Goal: Task Accomplishment & Management: Manage account settings

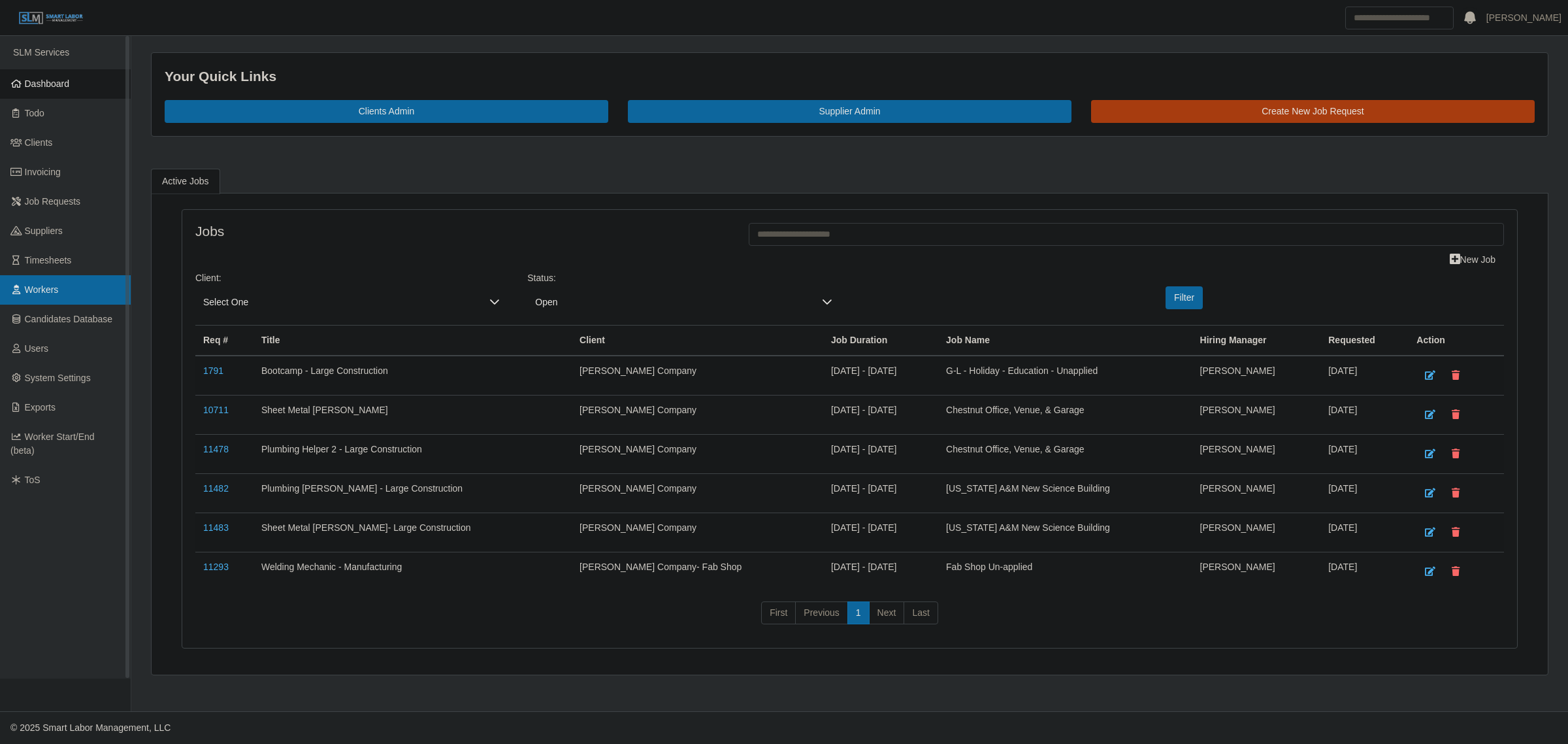
click at [63, 291] on link "Workers" at bounding box center [65, 290] width 130 height 30
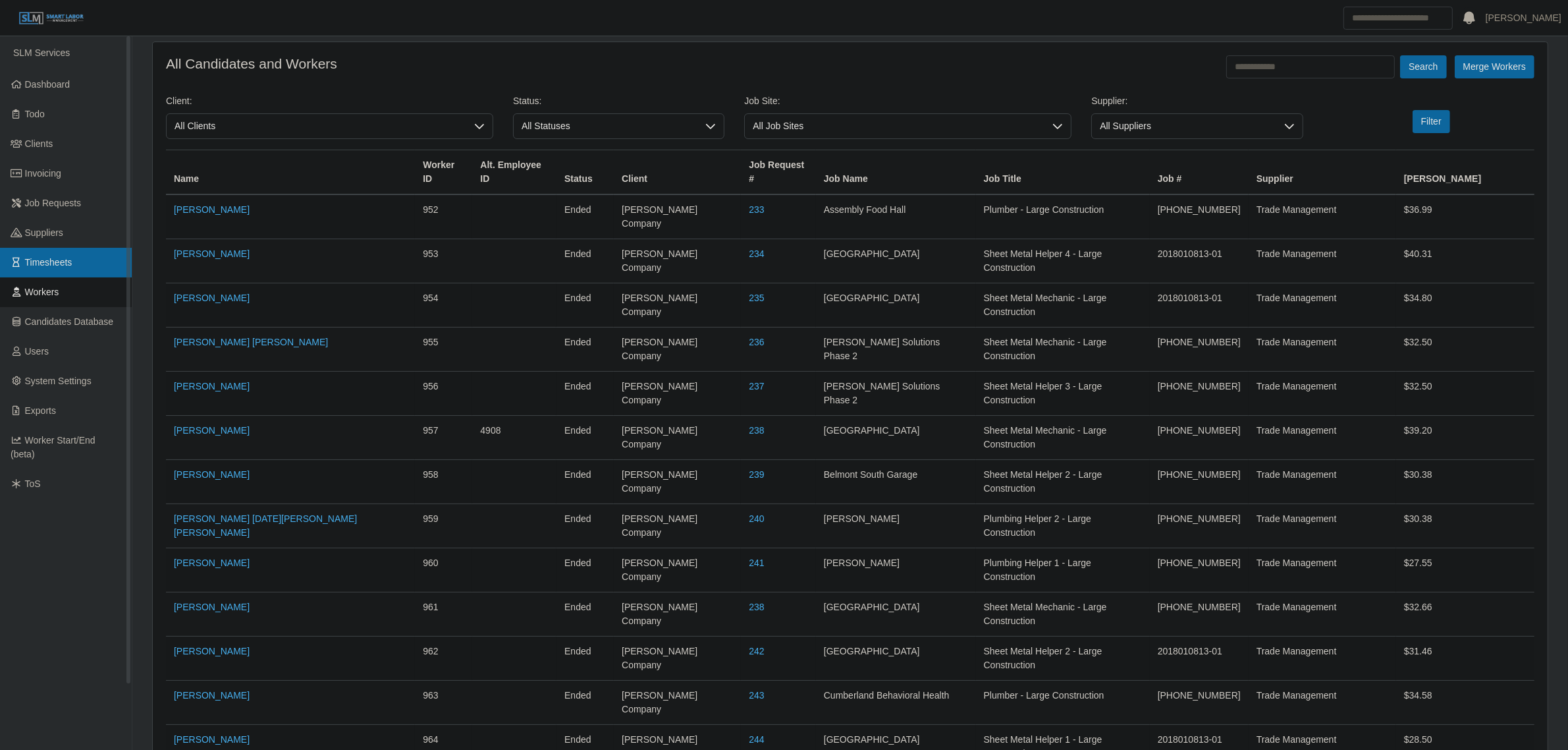
click at [71, 267] on span "Timesheets" at bounding box center [49, 262] width 47 height 11
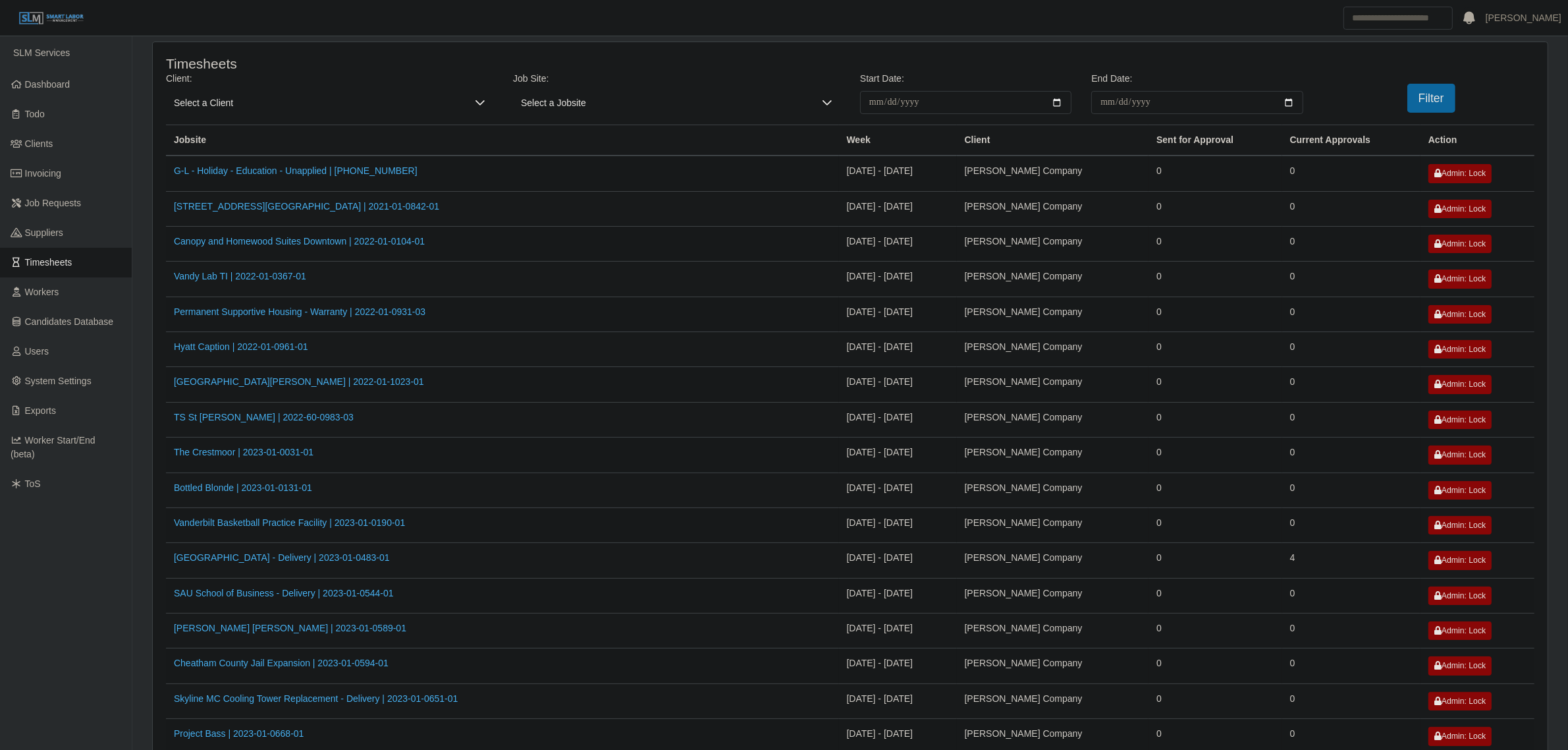
click at [300, 106] on span "Select a Client" at bounding box center [316, 102] width 301 height 23
click at [273, 136] on input "text" at bounding box center [356, 131] width 358 height 21
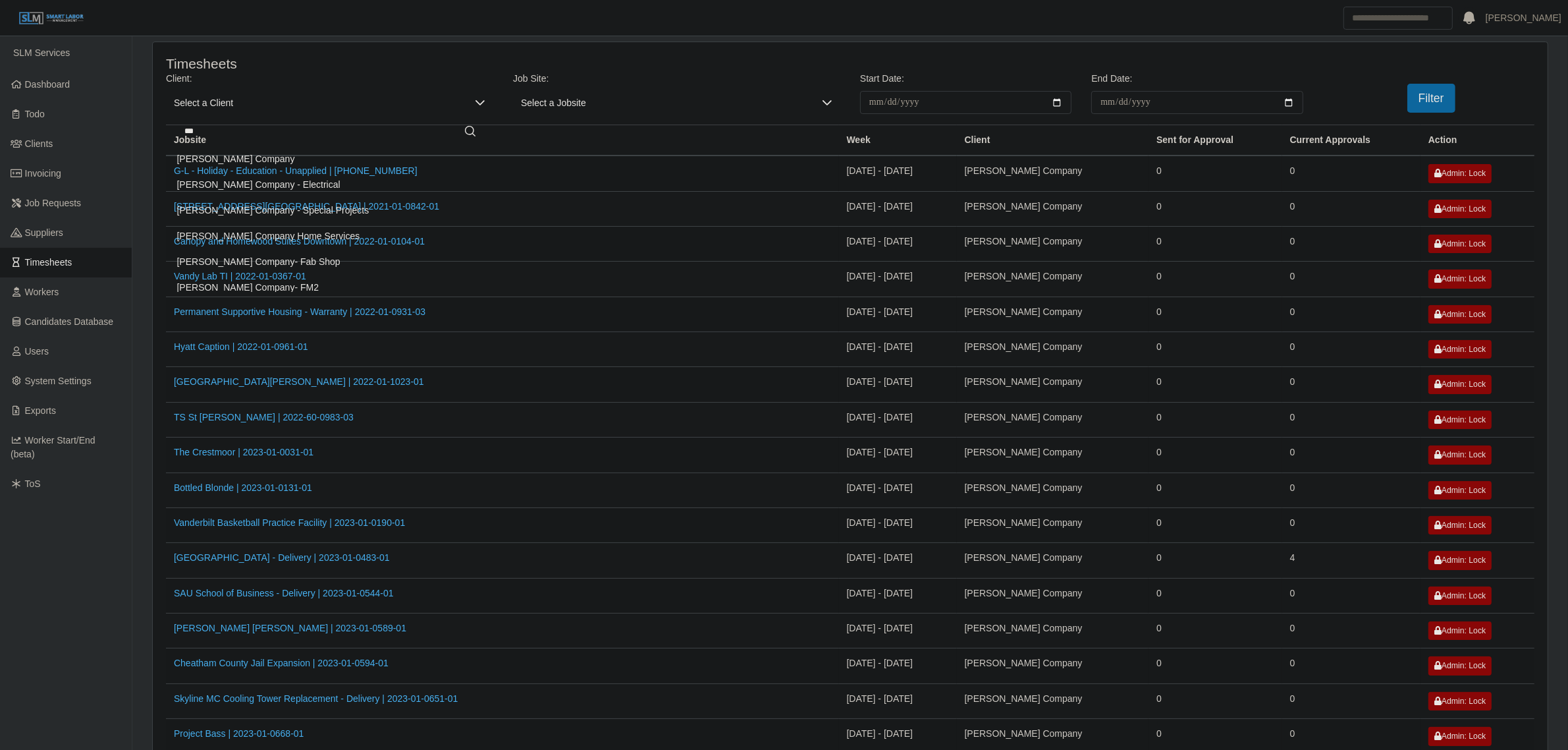
type input "***"
click at [257, 169] on li "[PERSON_NAME] Company" at bounding box center [330, 159] width 322 height 24
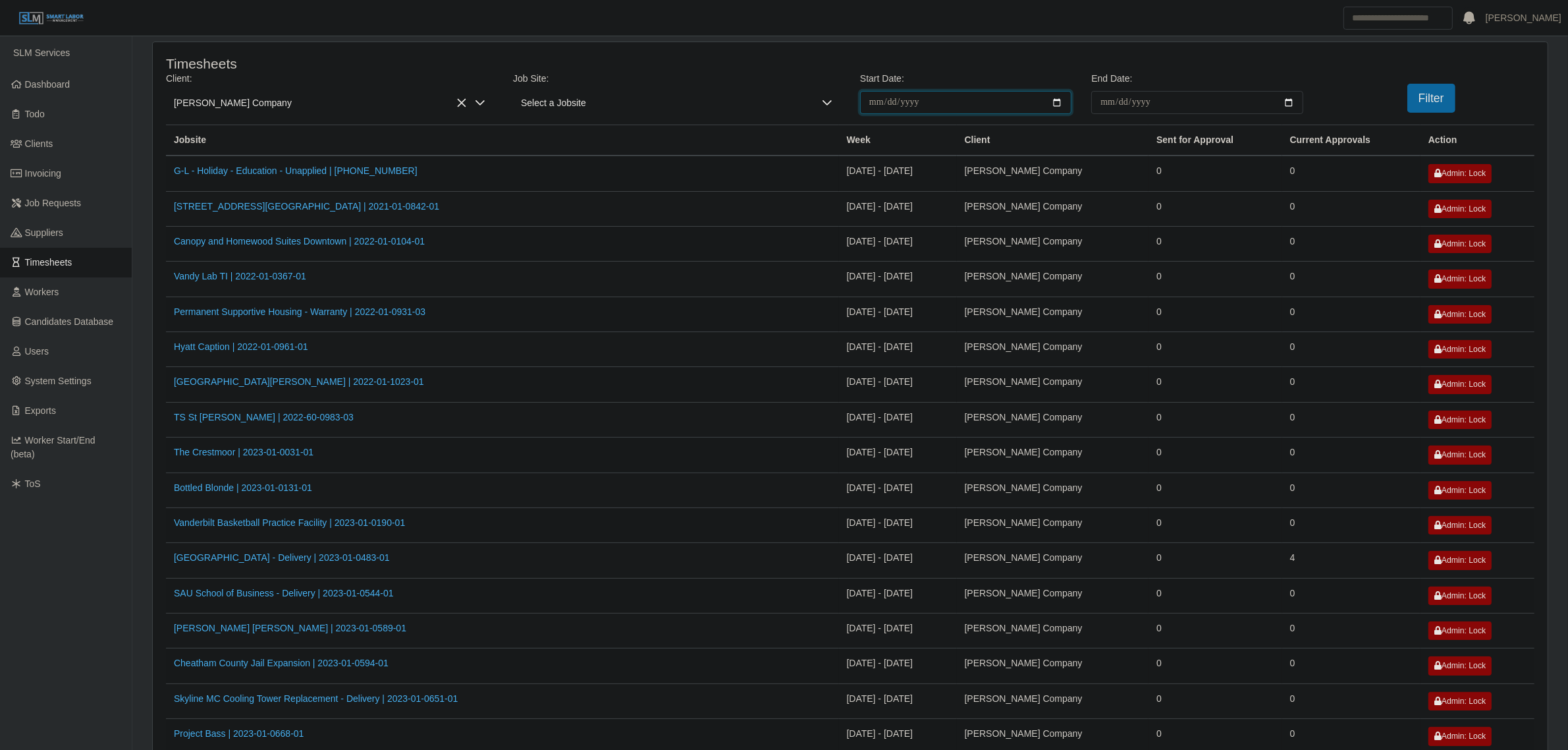
click at [1058, 104] on input "**********" at bounding box center [966, 102] width 211 height 23
type input "**********"
click at [1295, 101] on input "End Date:" at bounding box center [1197, 102] width 211 height 23
click at [1292, 97] on input "End Date:" at bounding box center [1197, 102] width 211 height 23
type input "**********"
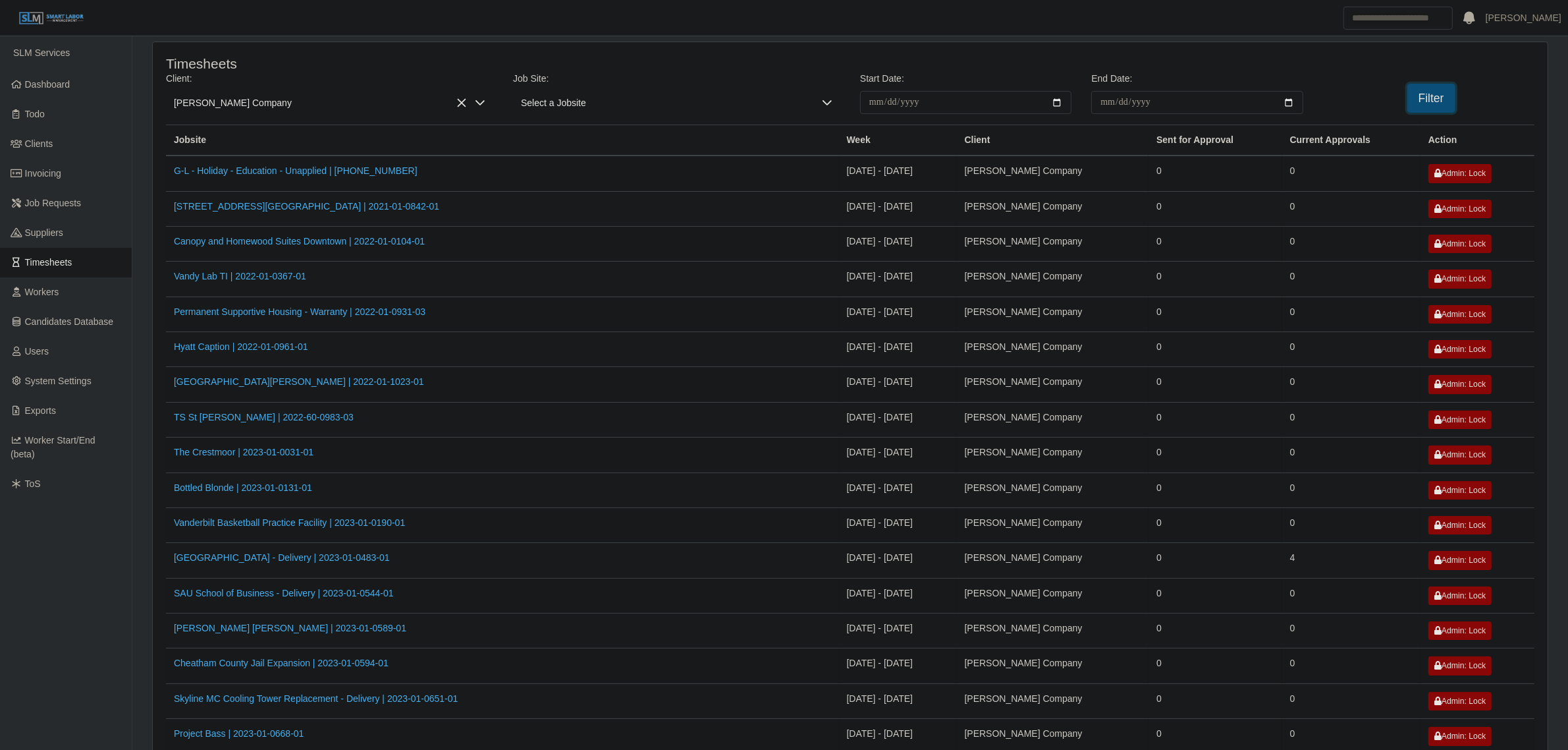
click at [1437, 107] on button "Filter" at bounding box center [1431, 98] width 48 height 29
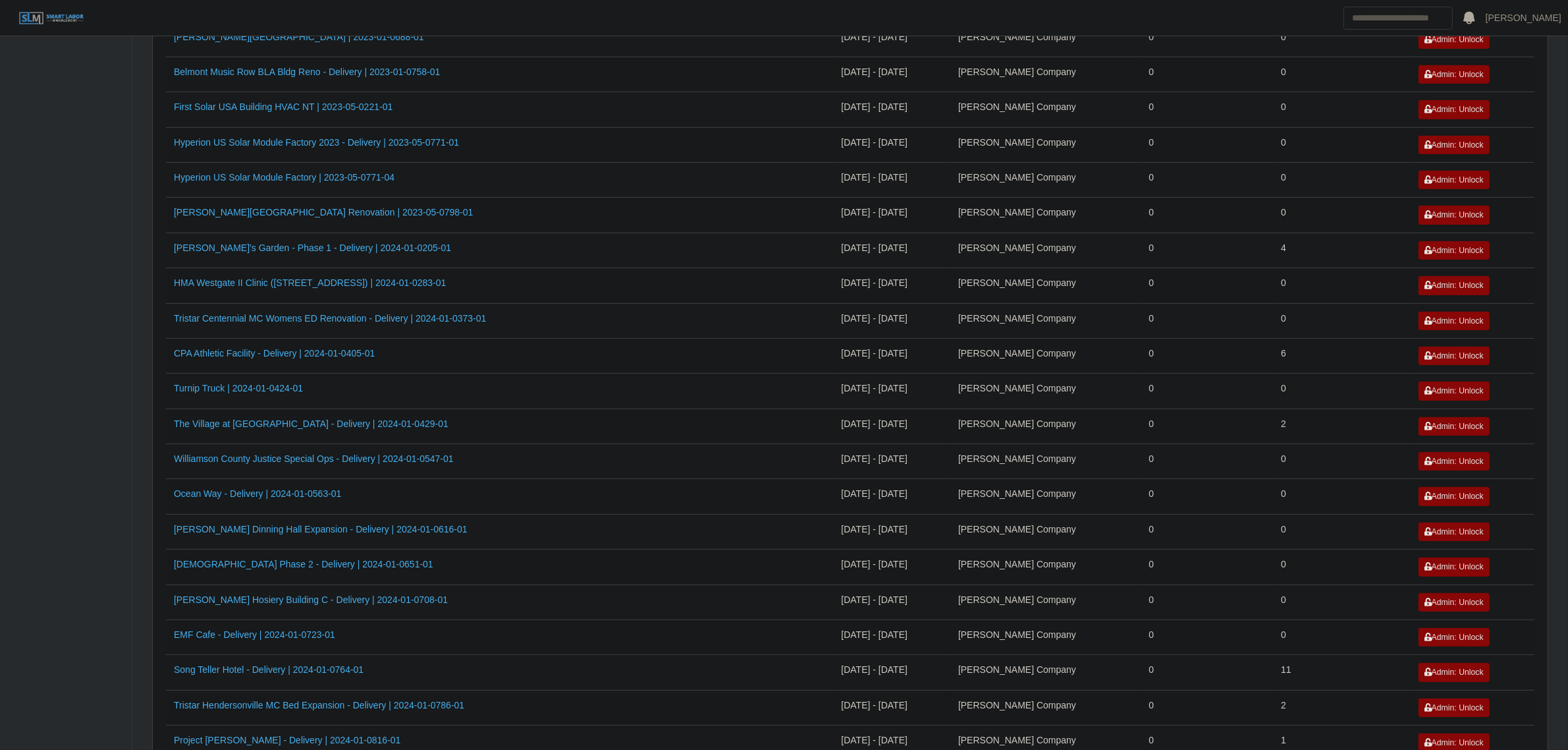
scroll to position [1293, 0]
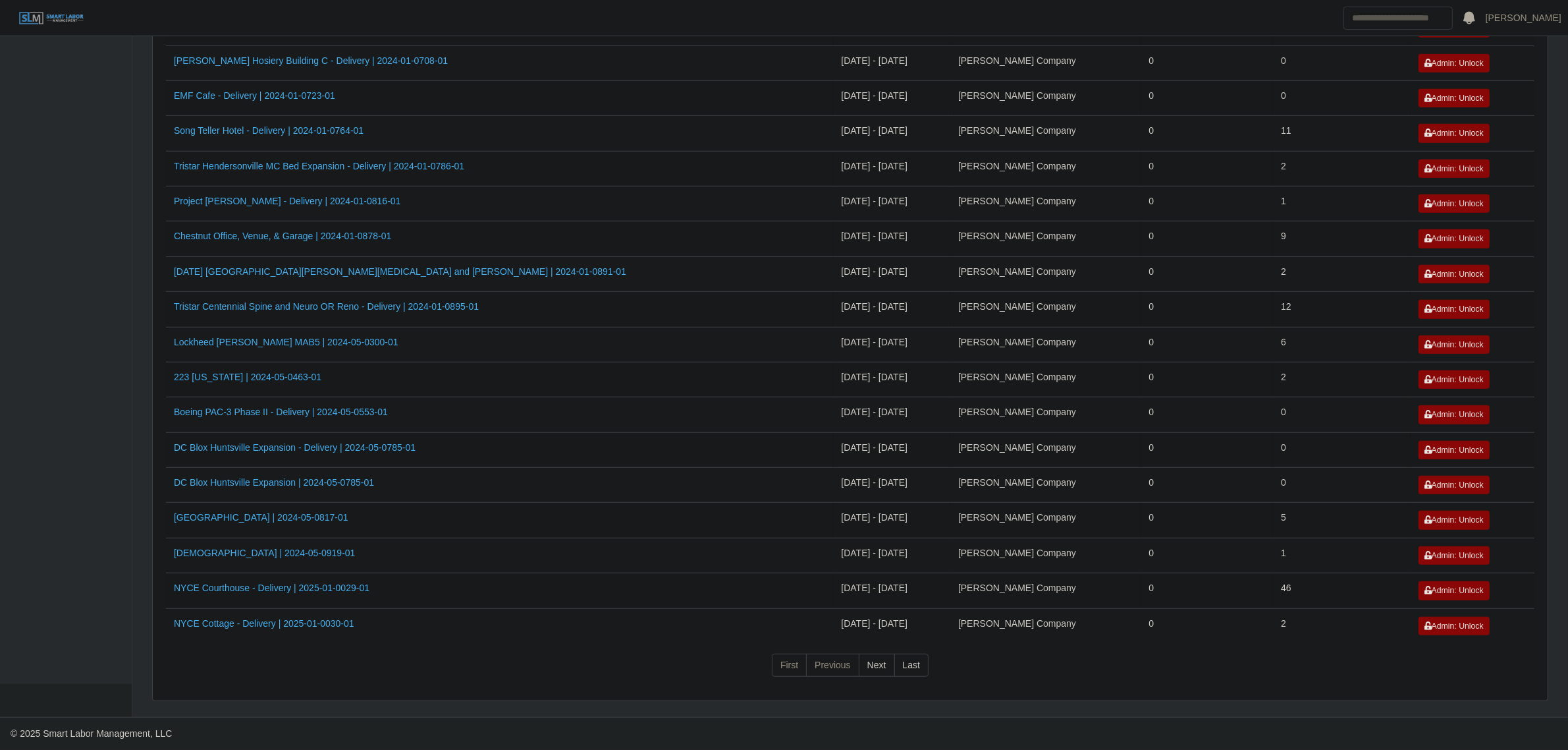
click at [583, 491] on td "DC Blox Huntsville Expansion | 2024-05-0785-01" at bounding box center [499, 485] width 667 height 35
click at [340, 231] on link "Chestnut Office, Venue, & Garage | 2024-01-0878-01" at bounding box center [282, 236] width 217 height 11
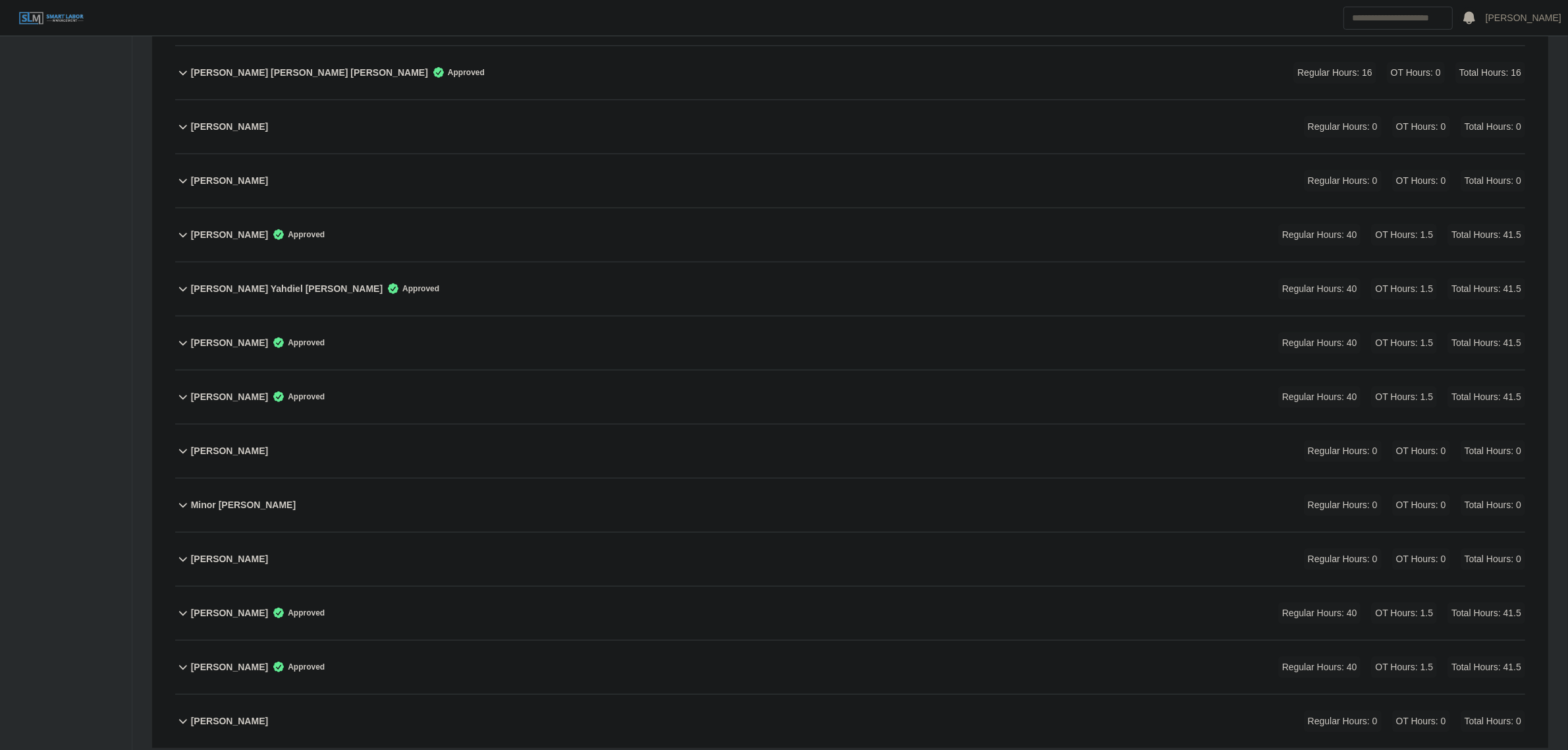
scroll to position [1196, 0]
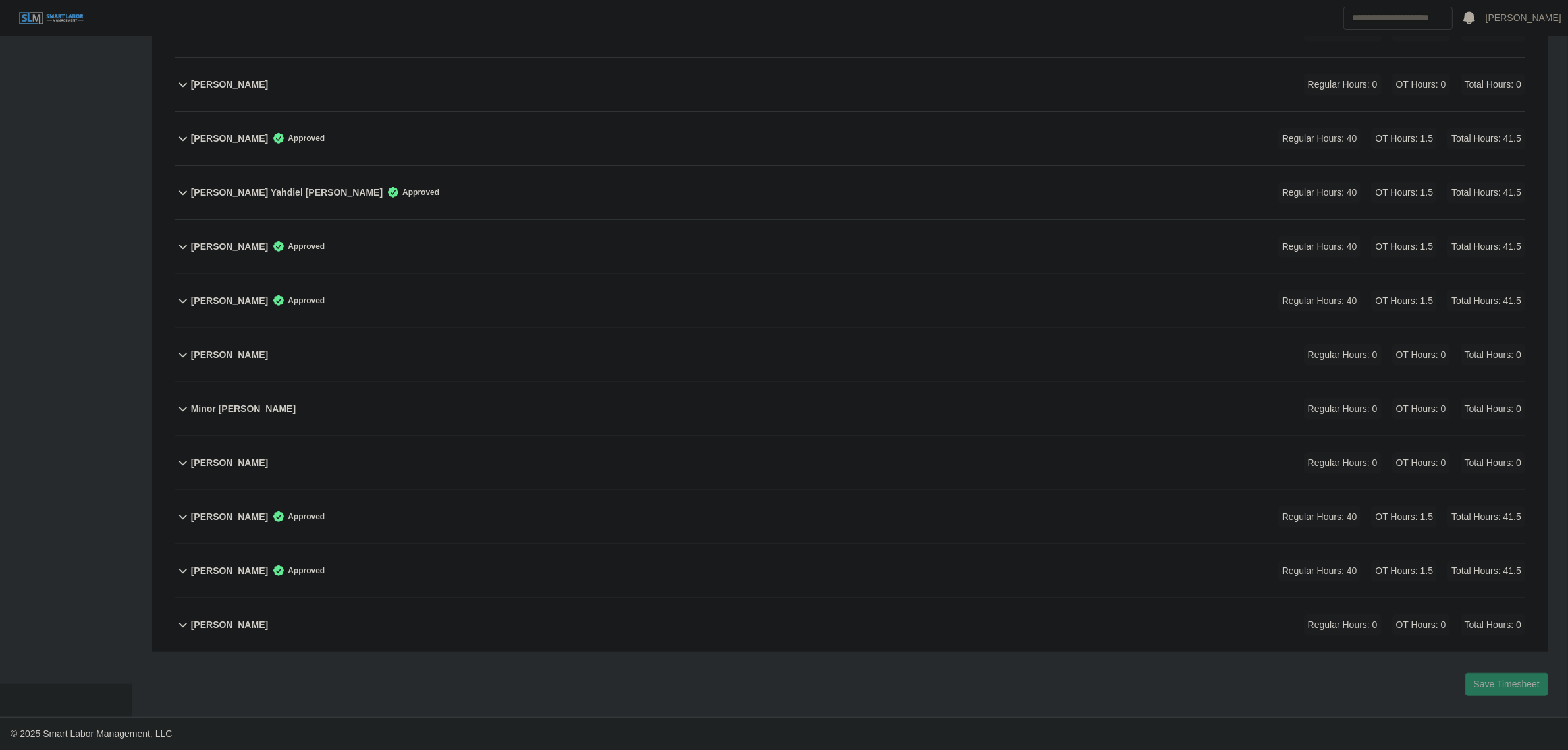
click at [292, 633] on div "Zamir Ramirez Regular Hours: 0 OT Hours: 0 Total Hours: 0" at bounding box center [858, 624] width 1335 height 54
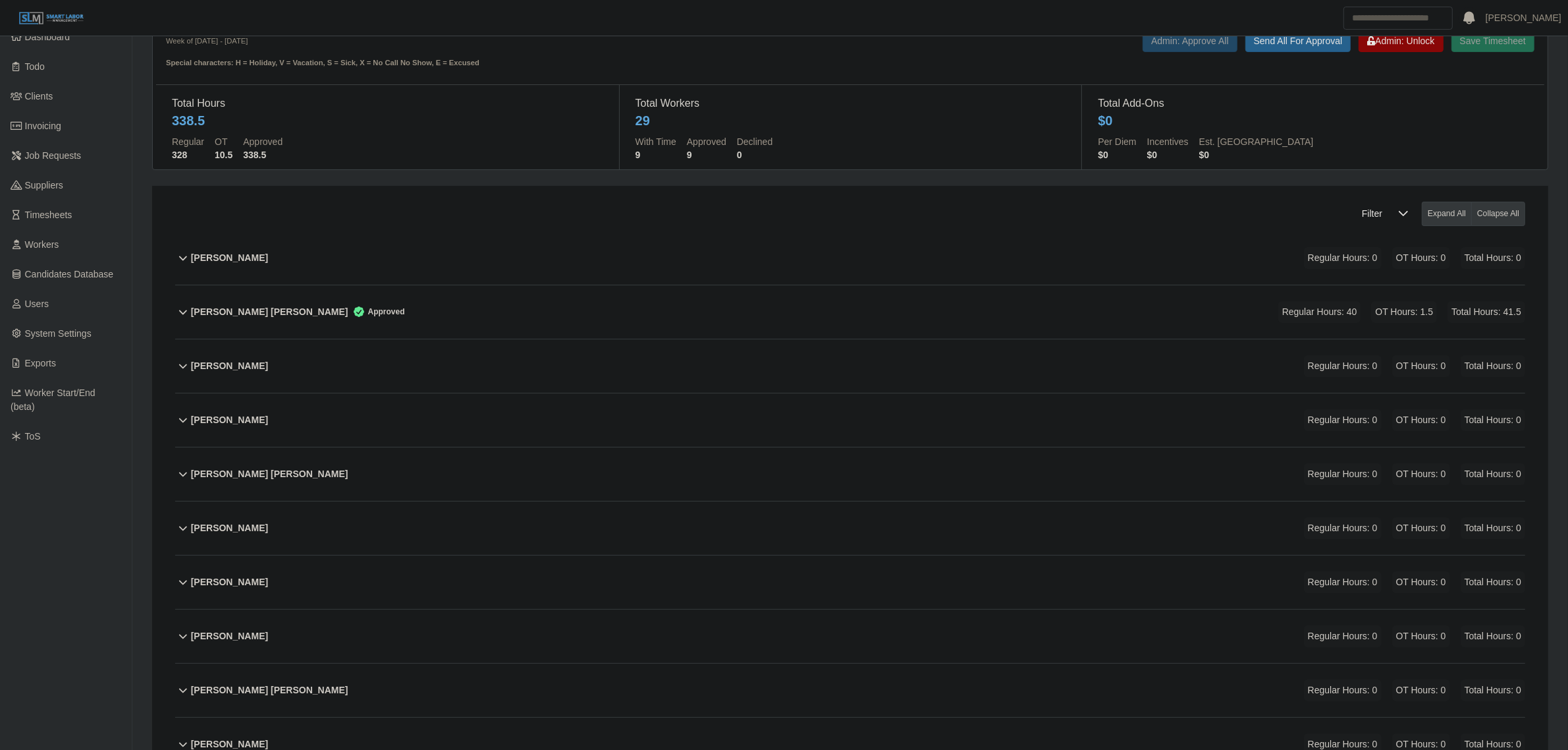
scroll to position [0, 0]
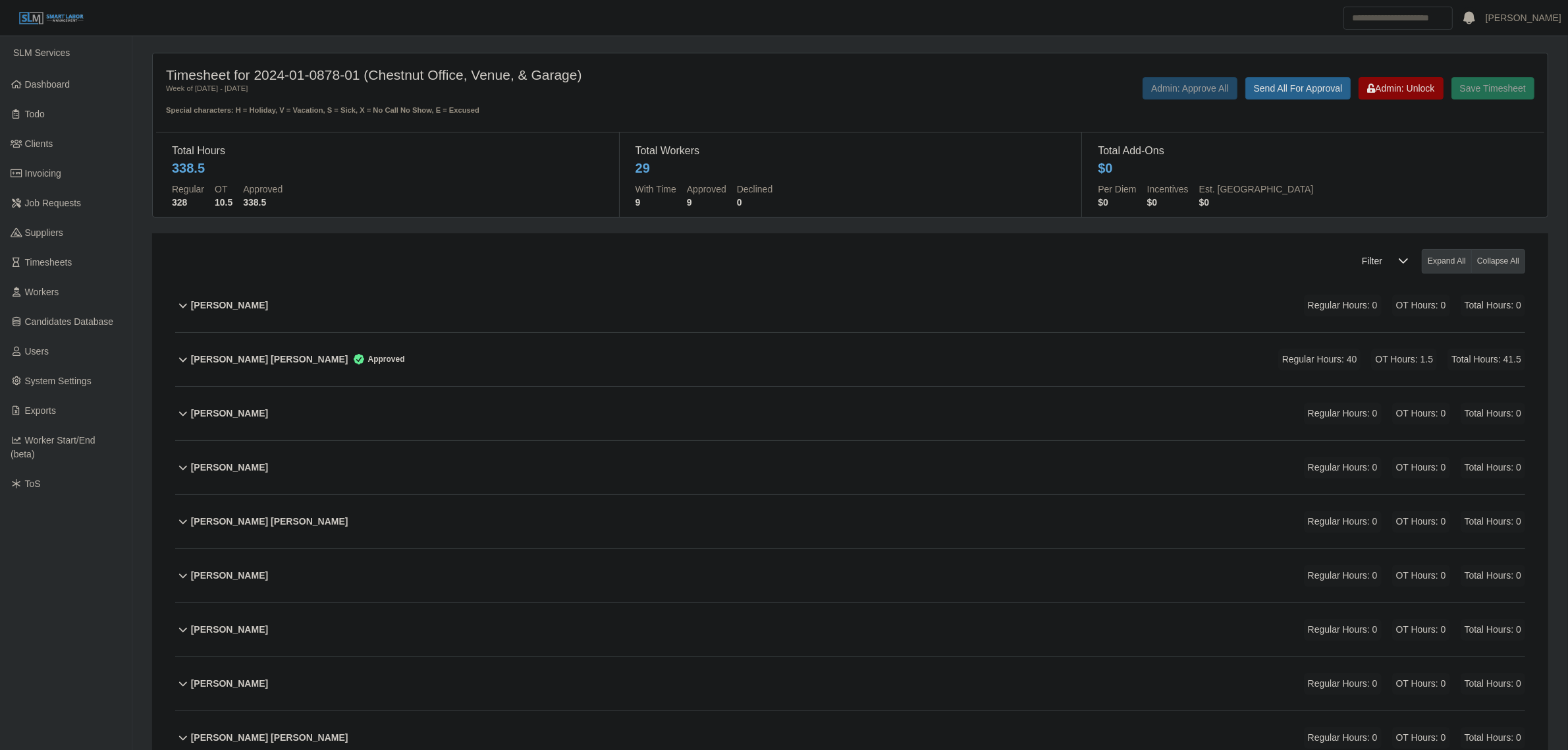
click at [742, 564] on div "Cecilia Maldonado Martinez Regular Hours: 0 OT Hours: 0 Total Hours: 0" at bounding box center [858, 575] width 1335 height 54
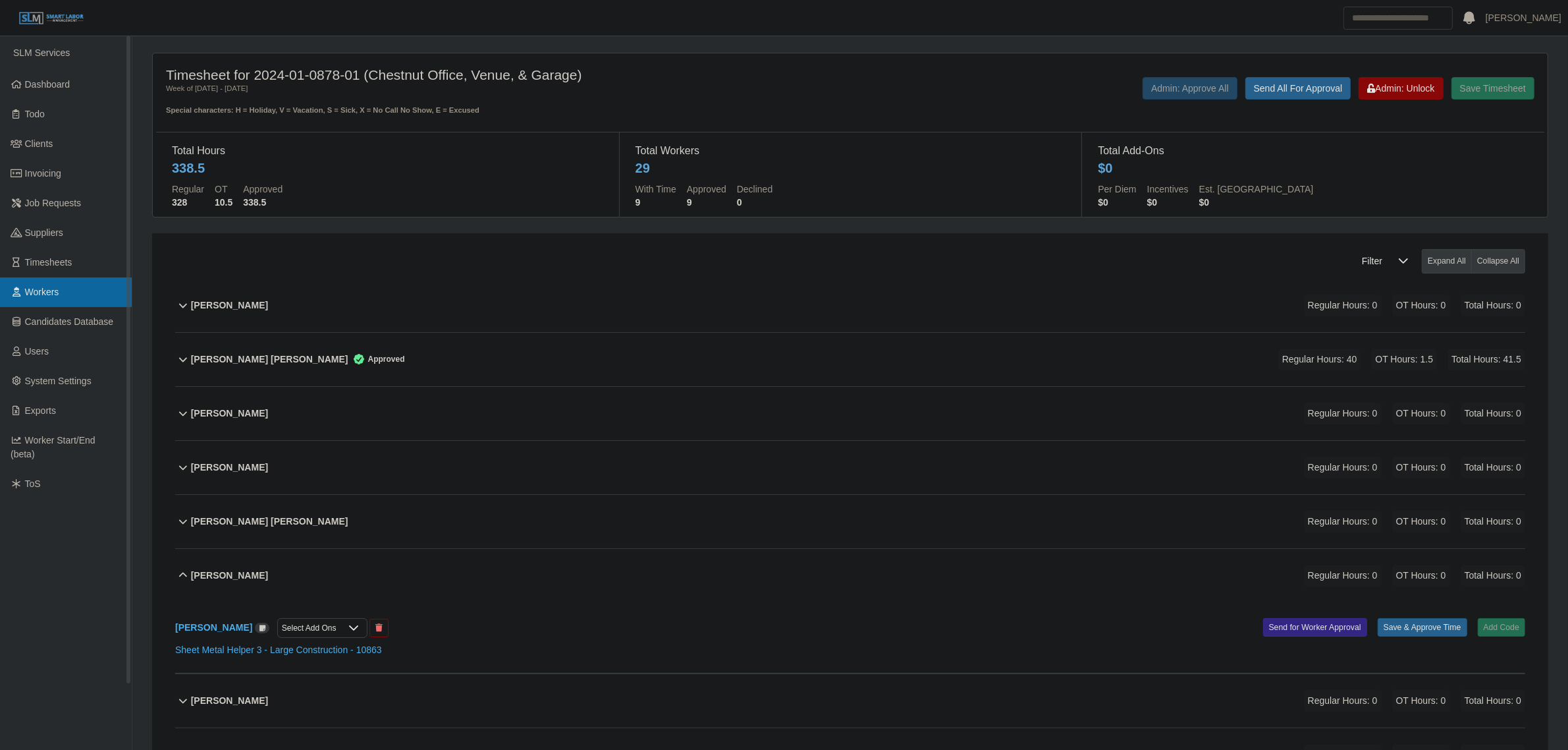
click at [56, 301] on link "Workers" at bounding box center [66, 292] width 131 height 30
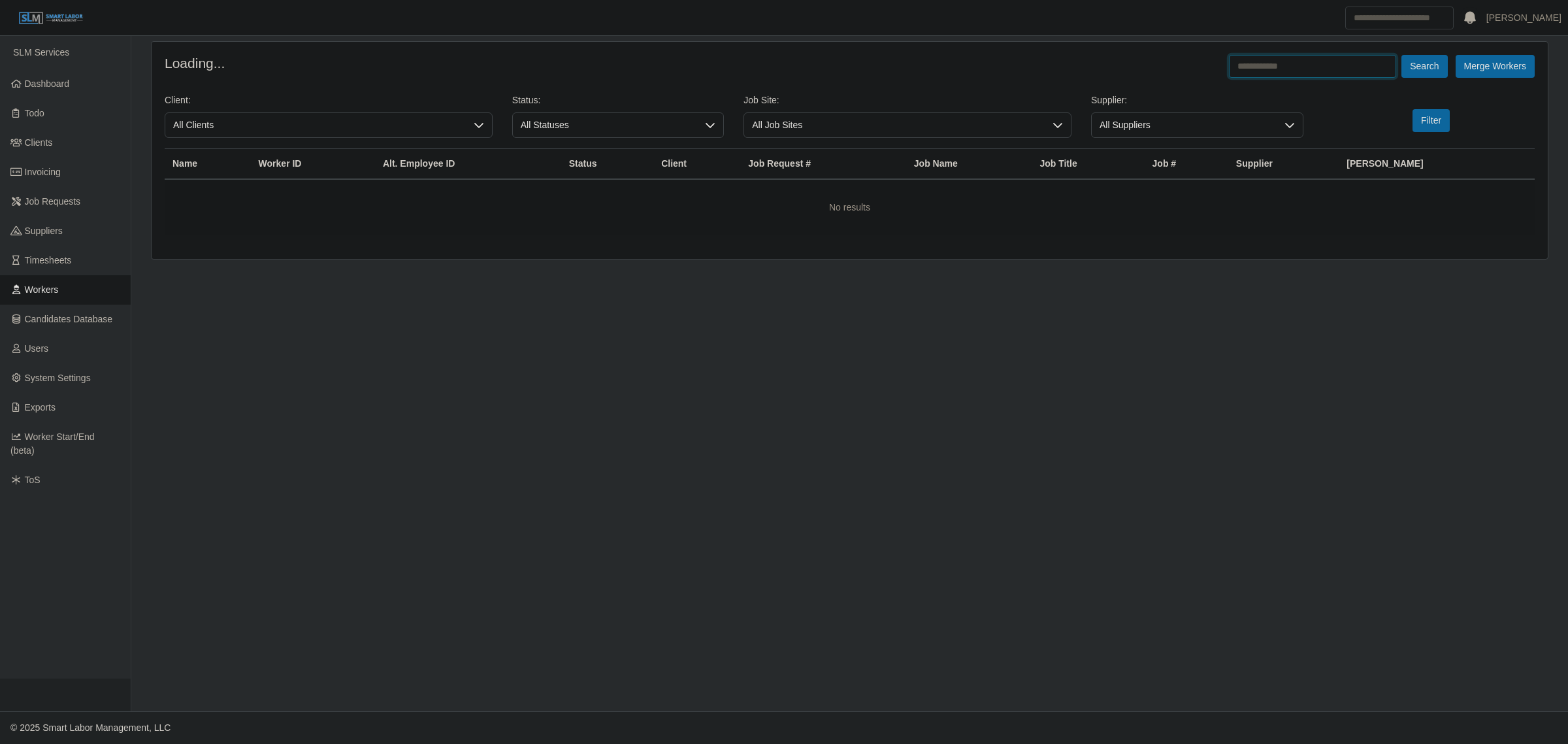
click at [1260, 63] on input "text" at bounding box center [1313, 66] width 167 height 23
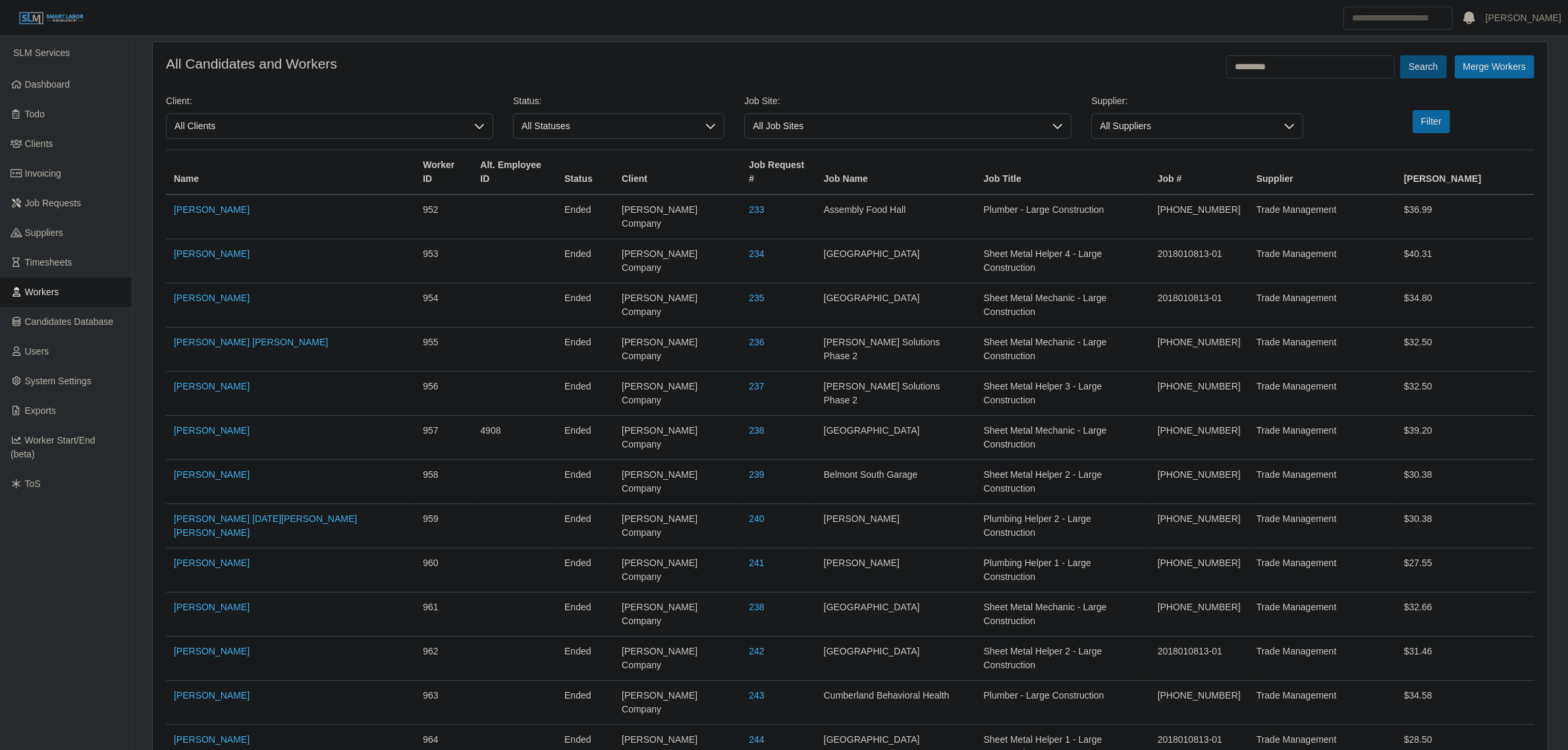
click at [1418, 67] on button "Search" at bounding box center [1423, 66] width 46 height 23
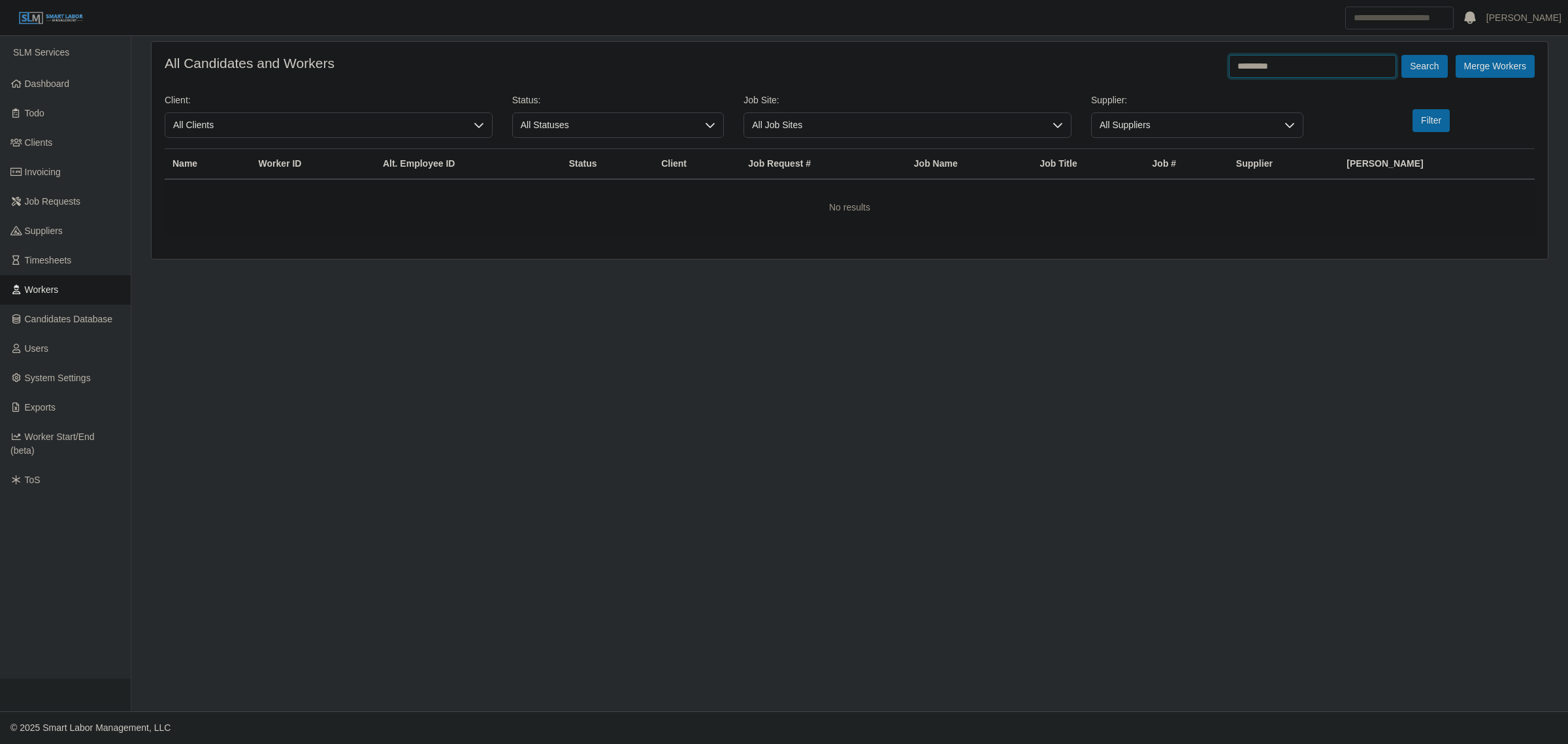
click at [1327, 64] on input "*********" at bounding box center [1313, 66] width 167 height 23
type input "*****"
click at [1401, 55] on button "Search" at bounding box center [1424, 66] width 46 height 23
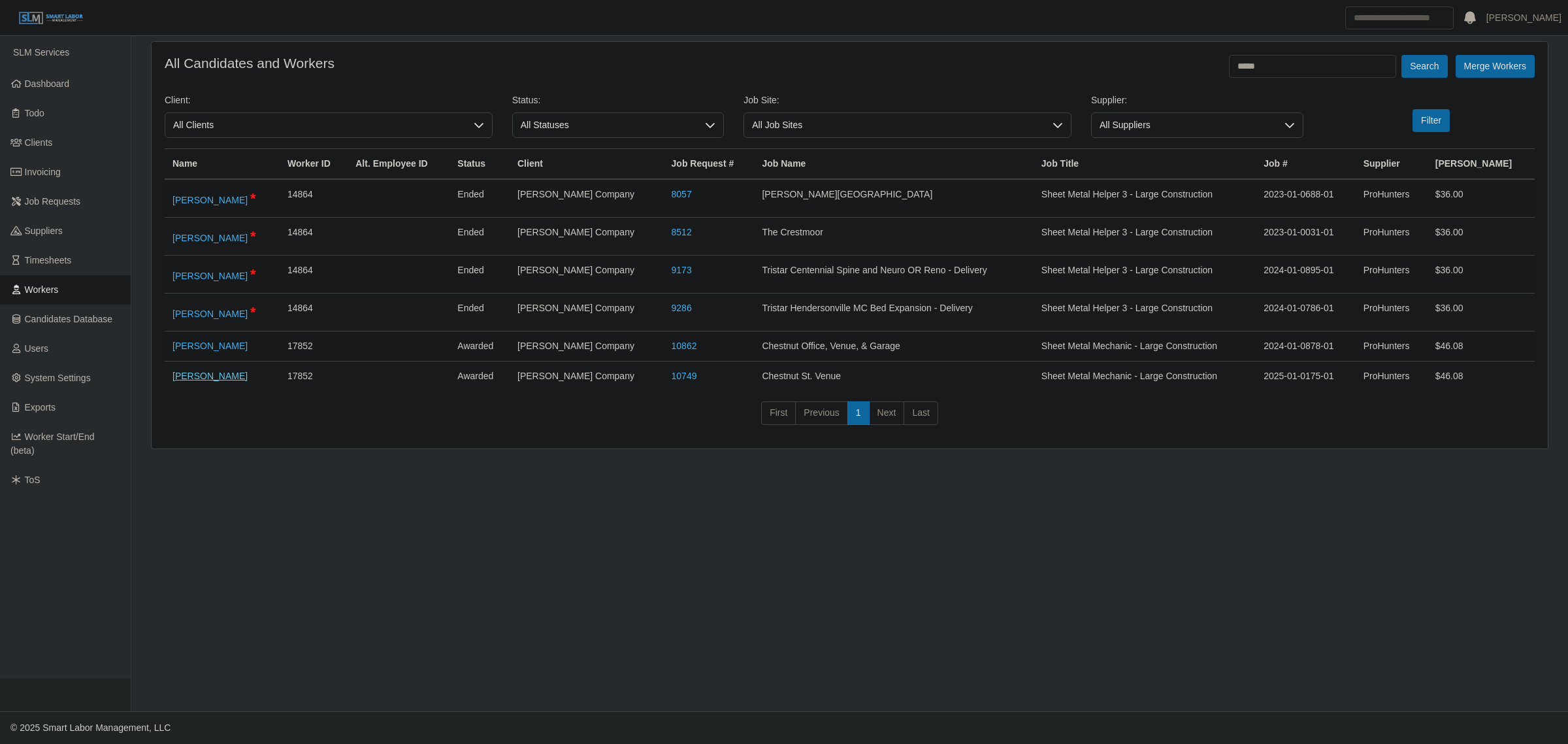
click at [193, 378] on link "[PERSON_NAME]" at bounding box center [210, 376] width 75 height 11
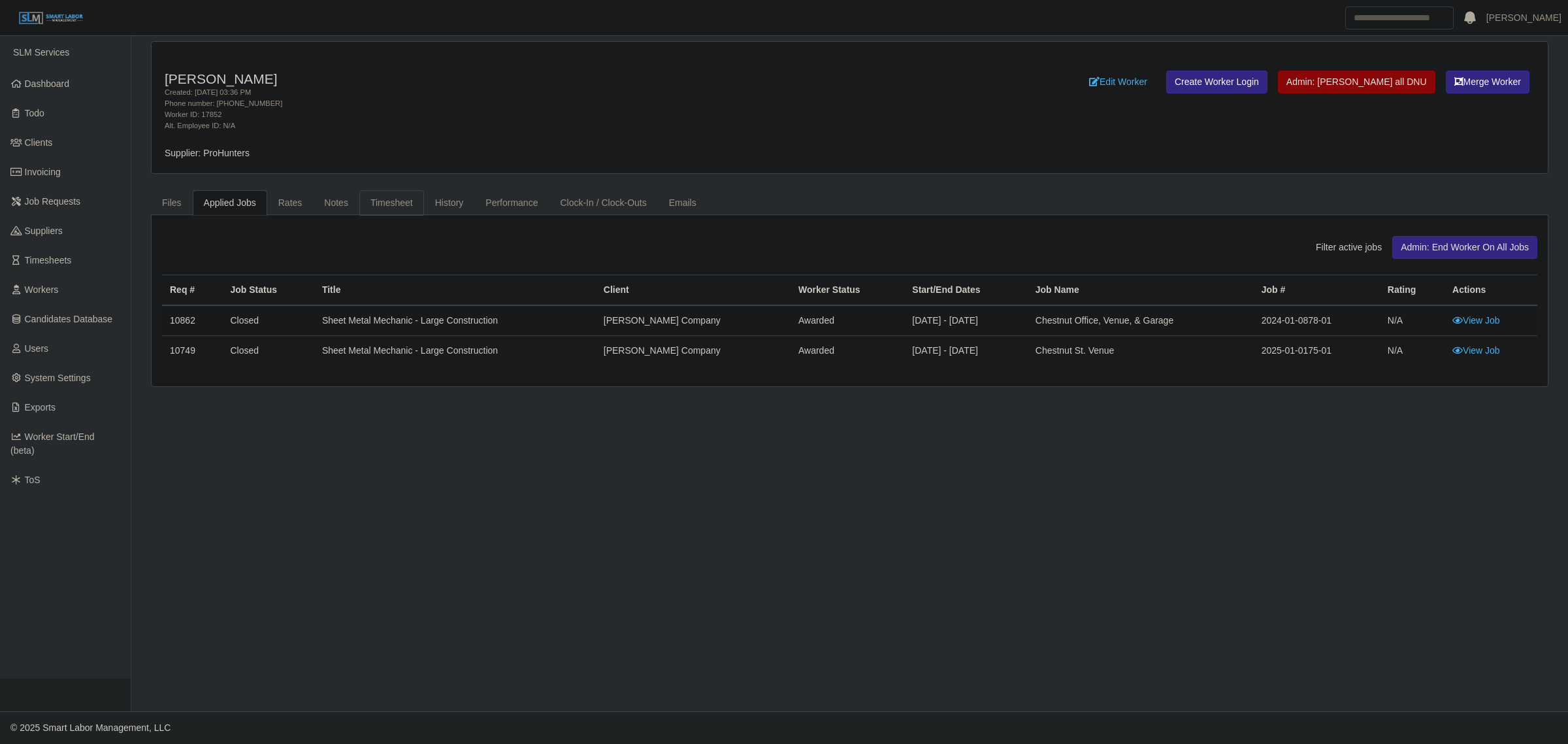
click at [397, 195] on link "Timesheet" at bounding box center [391, 203] width 64 height 26
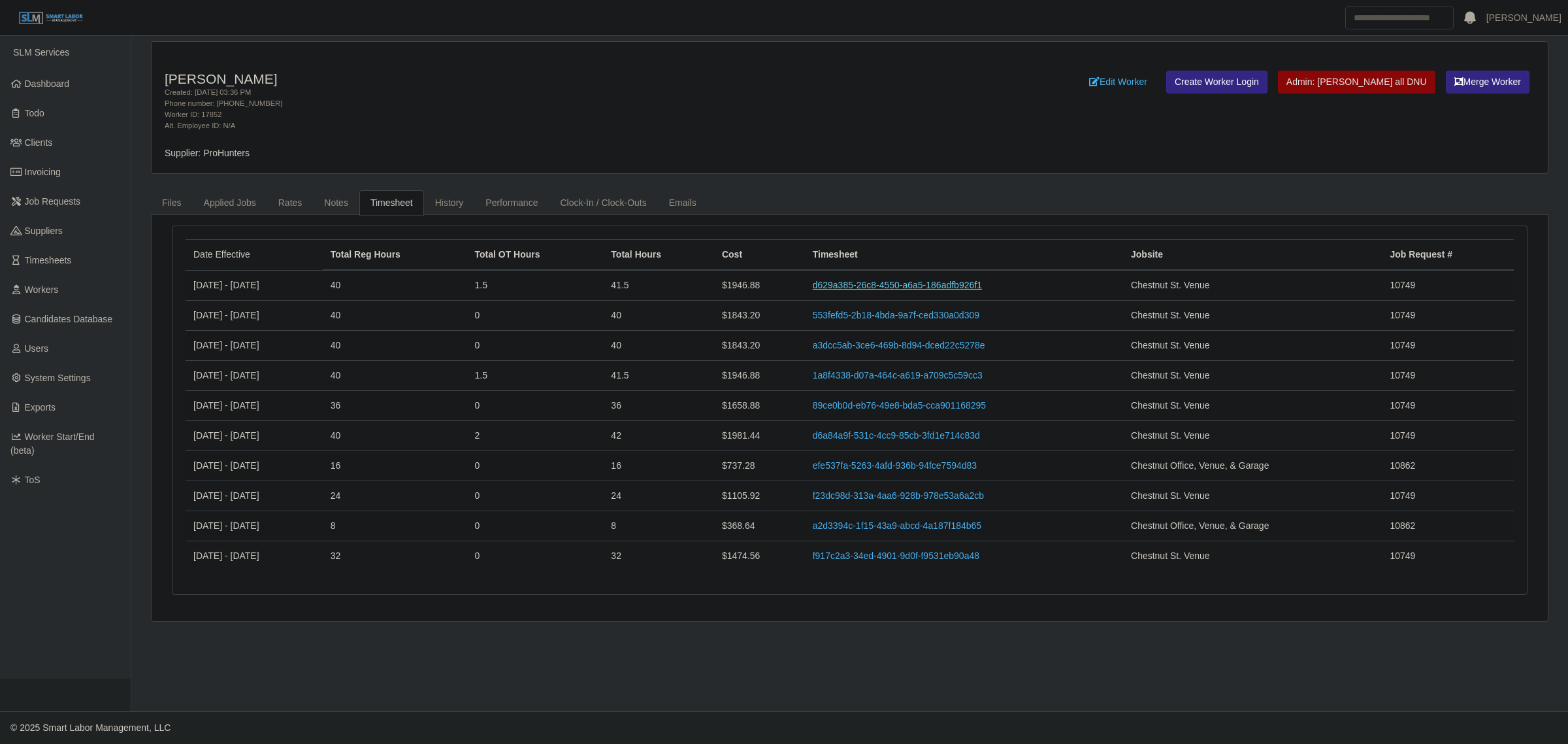
click at [972, 286] on link "d629a385-26c8-4550-a6a5-186adfb926f1" at bounding box center [897, 285] width 169 height 11
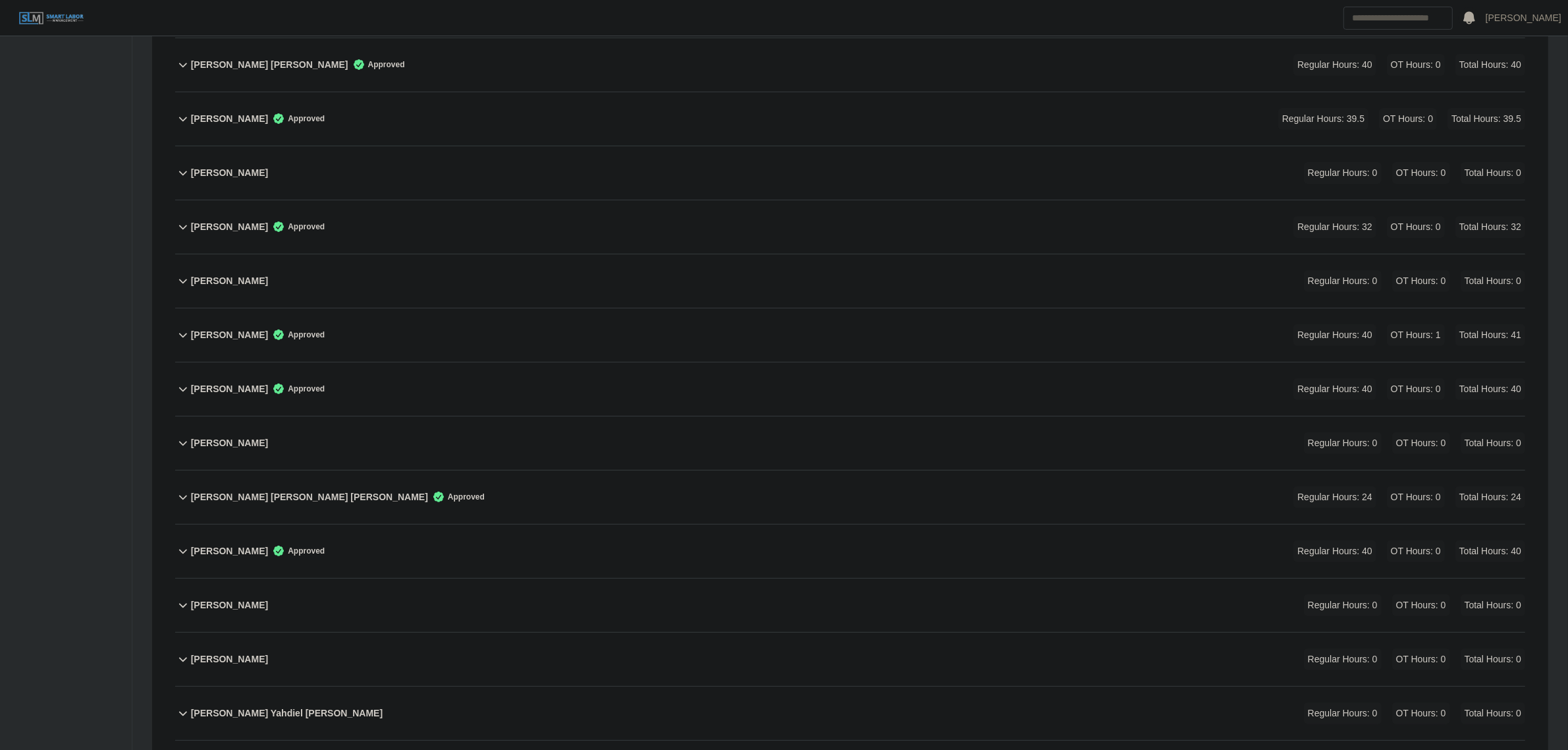
scroll to position [100, 0]
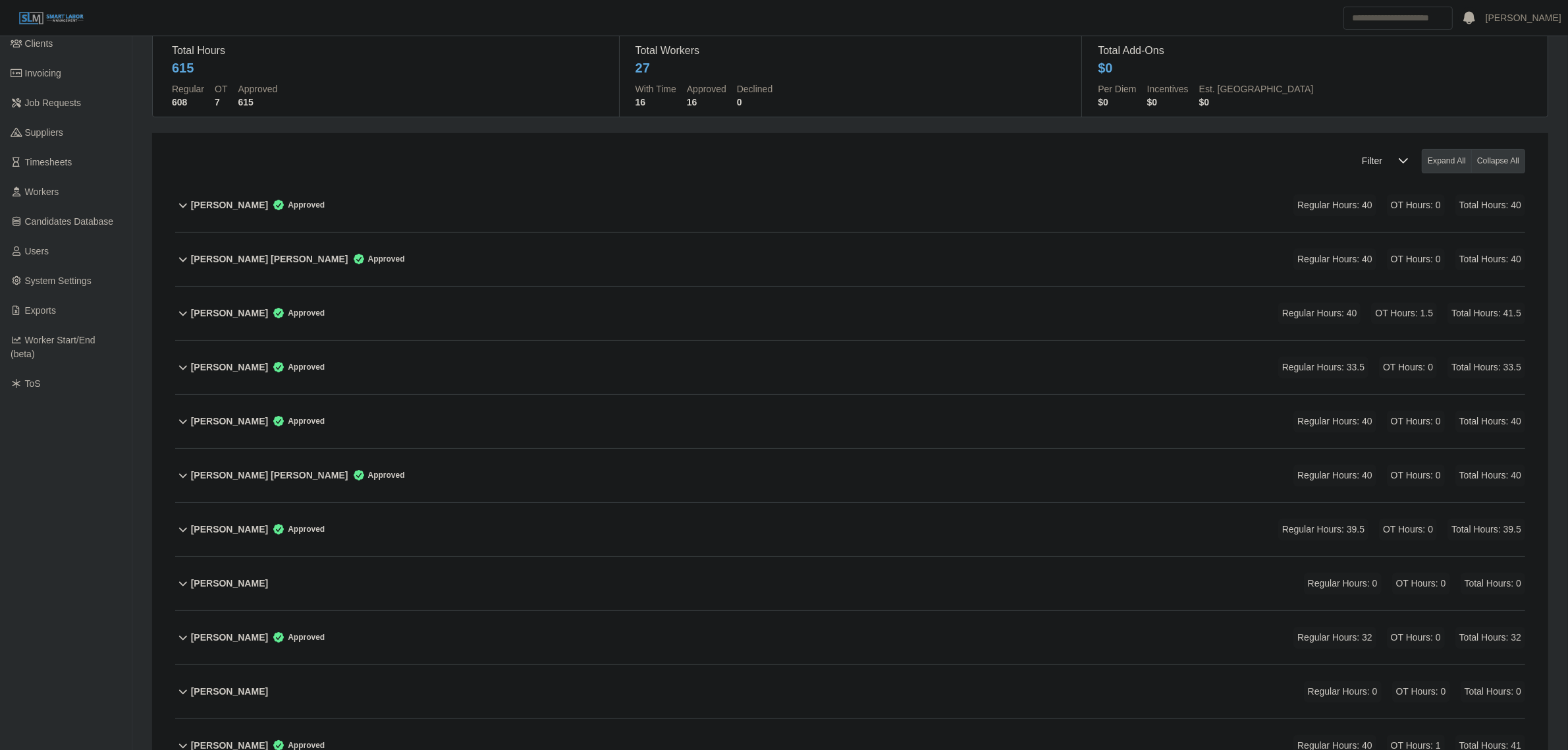
click at [514, 319] on div "Cecilia Maldonado Martinez Approved Regular Hours: 40 OT Hours: 1.5 Total Hours…" at bounding box center [858, 313] width 1335 height 54
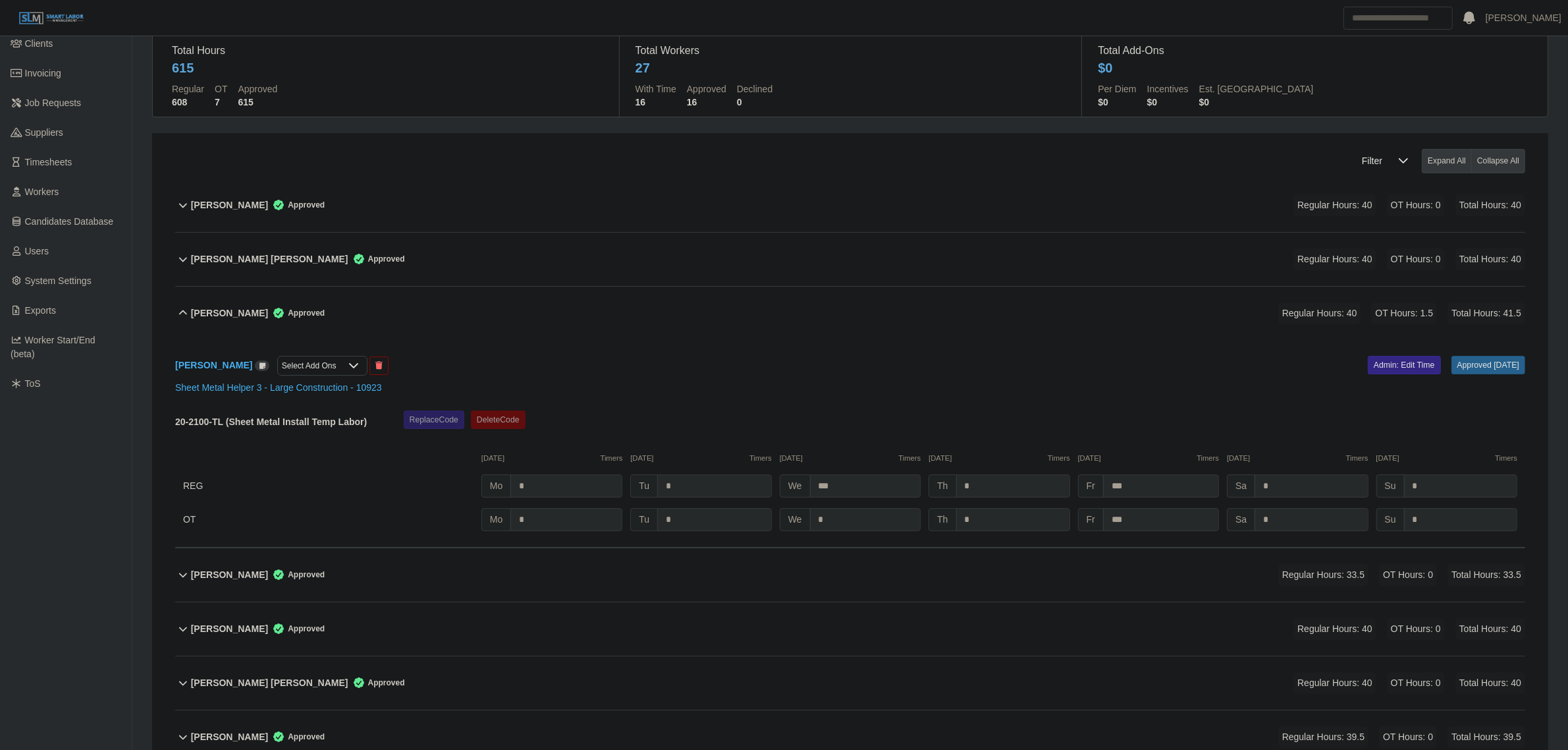
scroll to position [1296, 0]
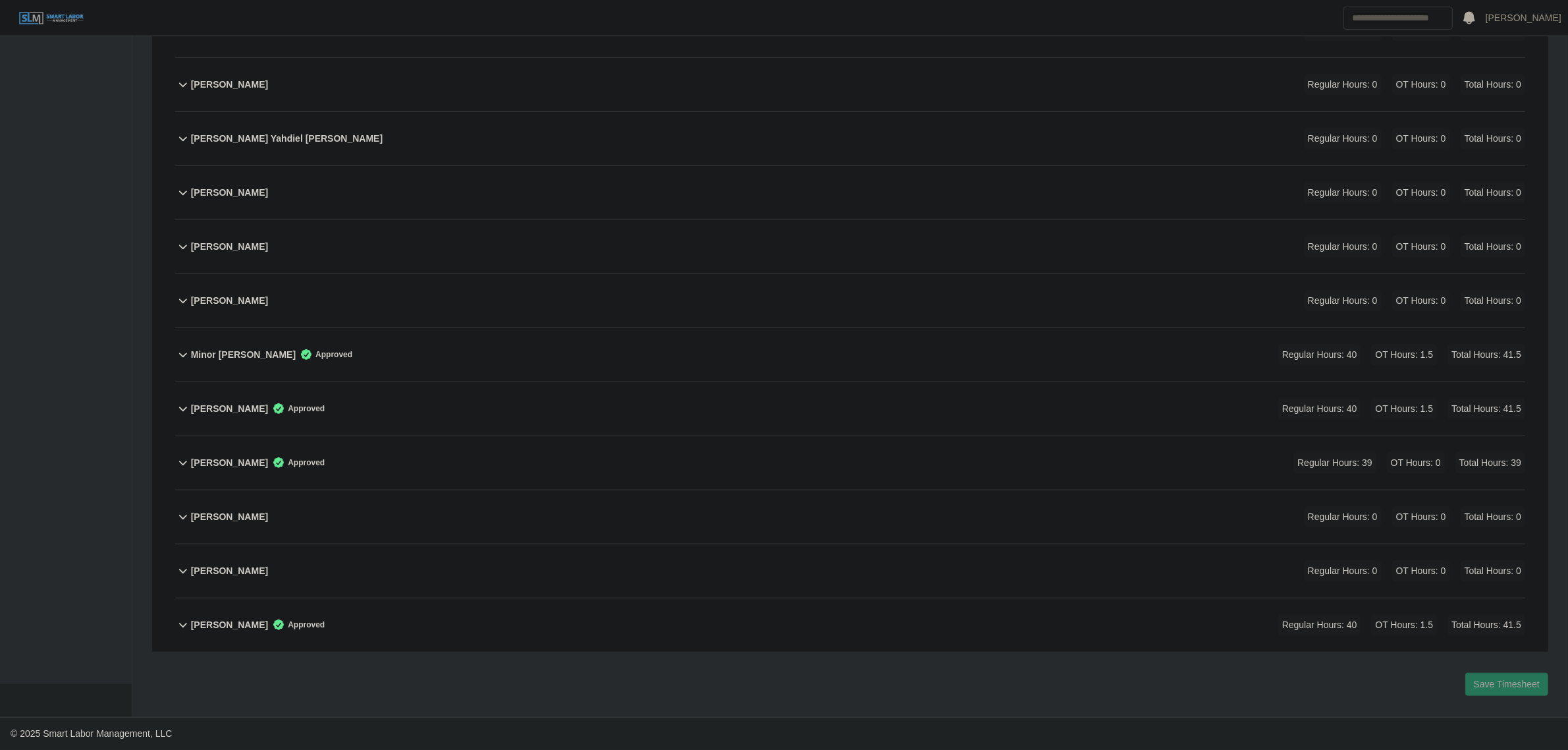
click at [494, 618] on div "Zamir Ramirez Approved Regular Hours: 40 OT Hours: 1.5 Total Hours: 41.5" at bounding box center [858, 624] width 1335 height 54
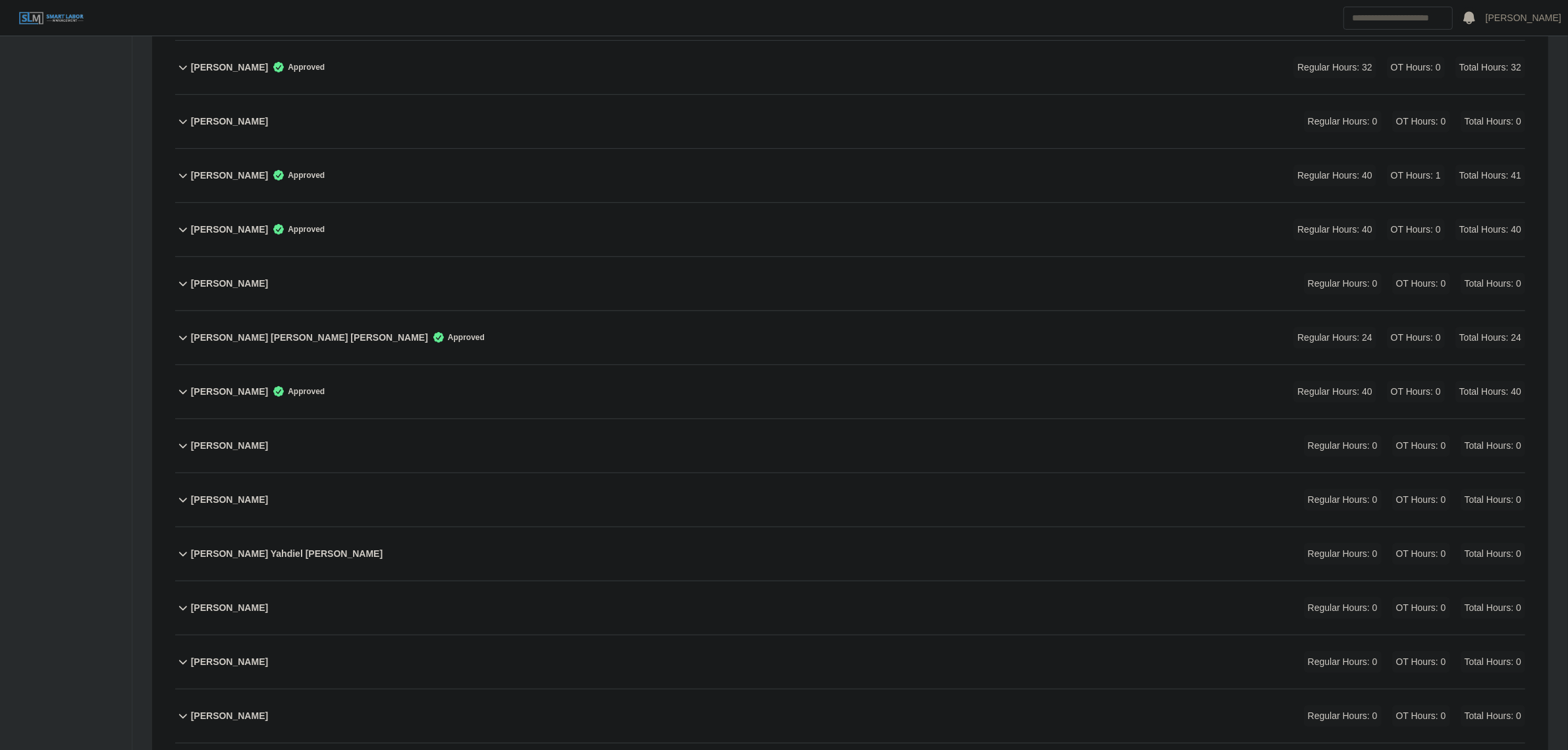
scroll to position [1505, 0]
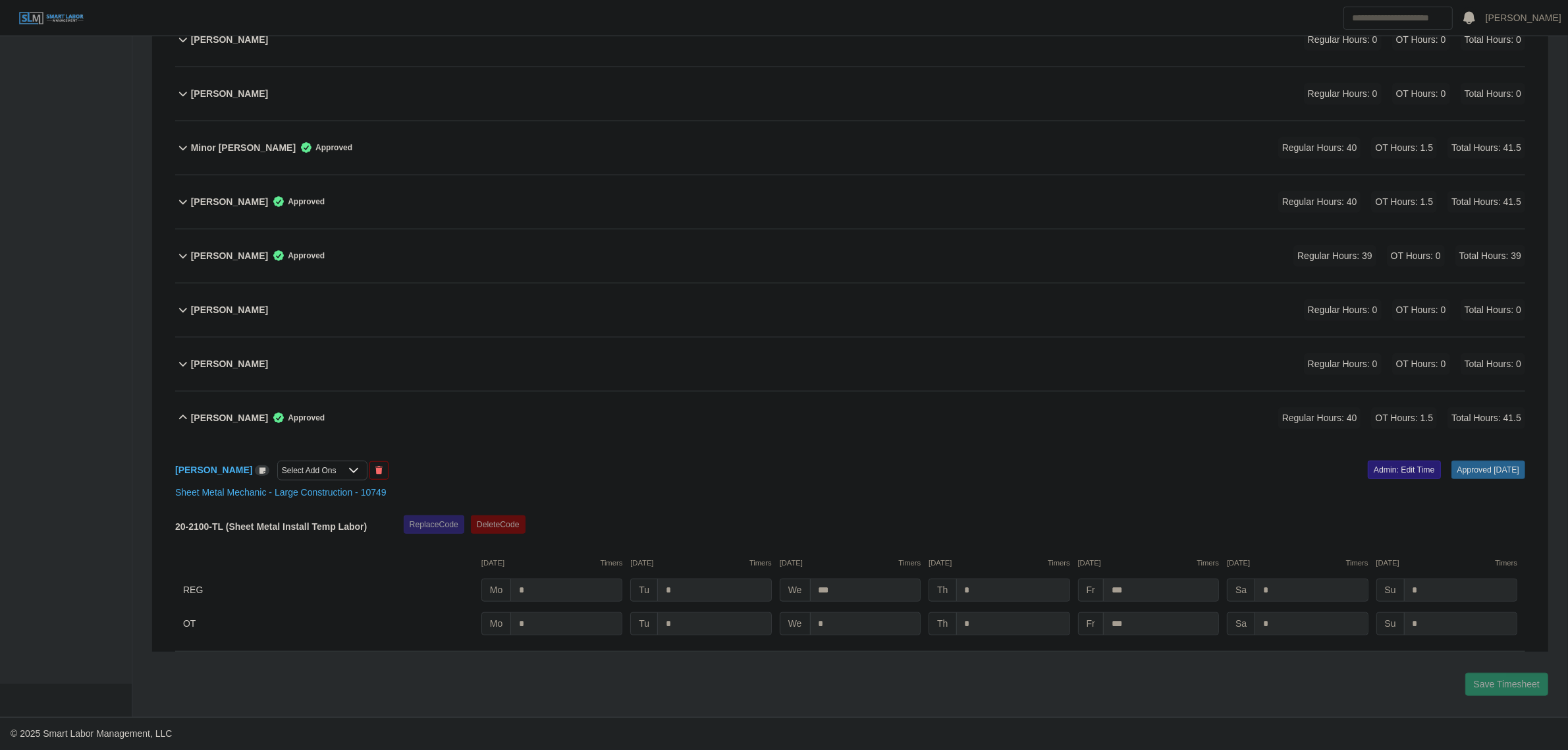
click at [1407, 461] on link "Admin: Edit Time" at bounding box center [1404, 470] width 73 height 19
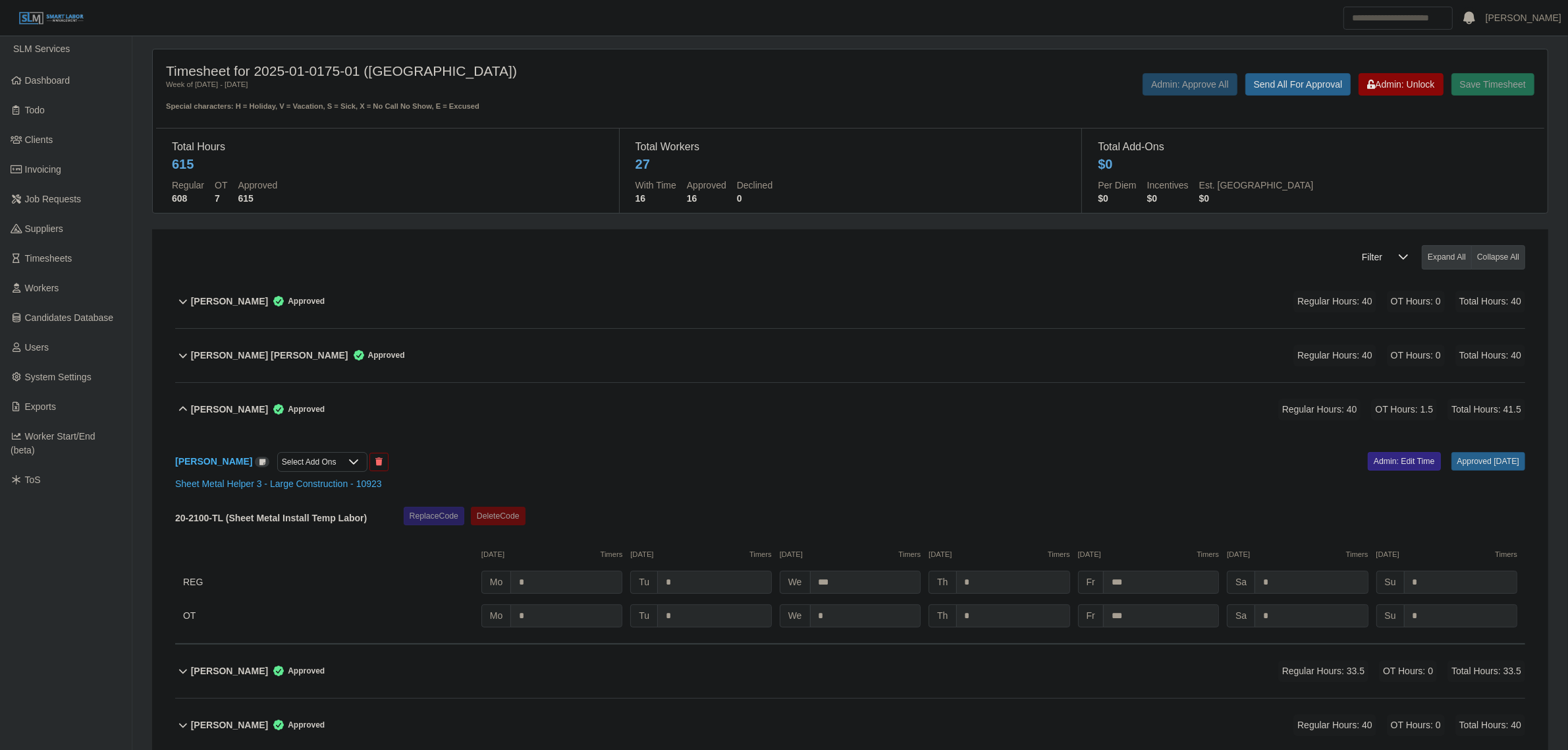
scroll to position [0, 0]
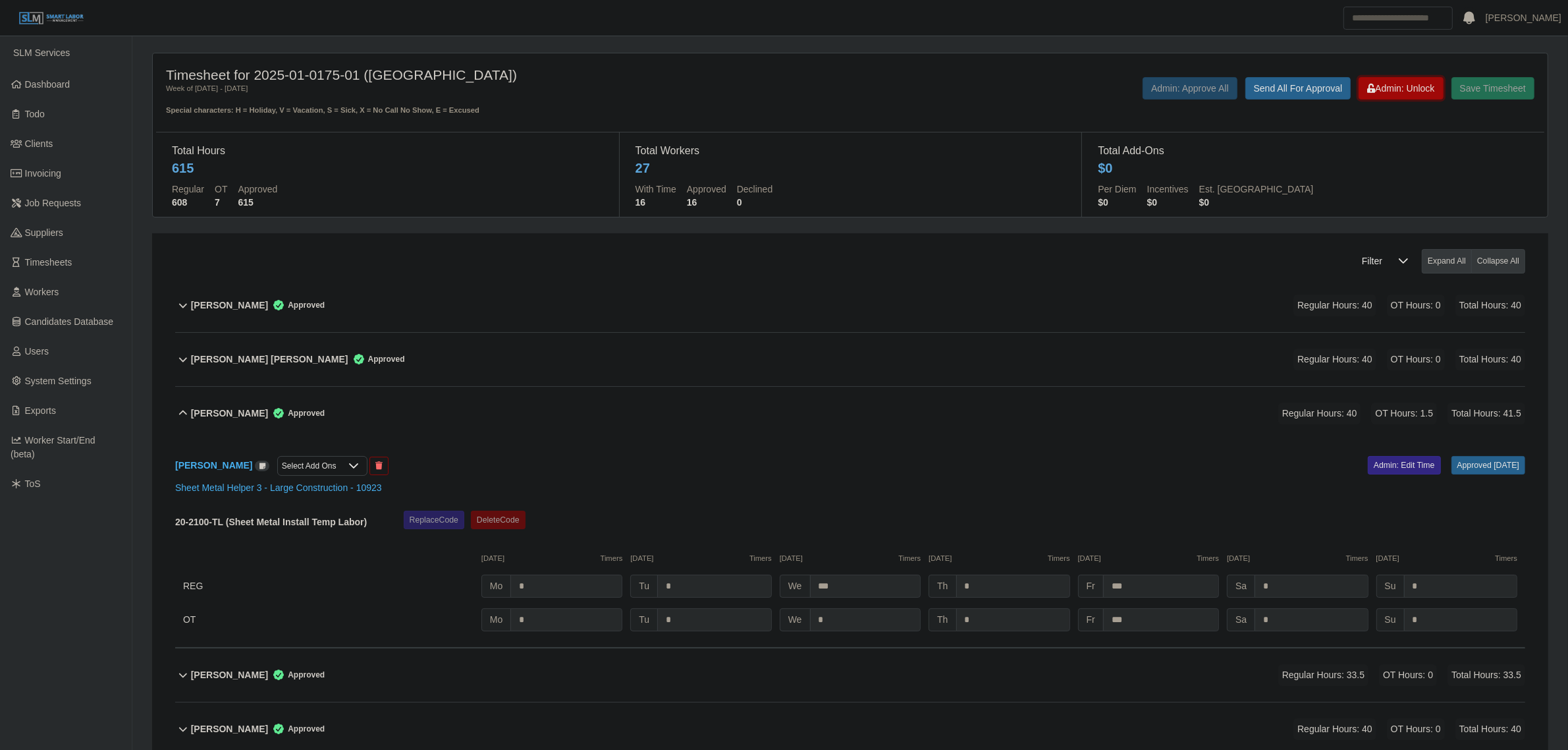
click at [1407, 96] on button "Admin: Unlock" at bounding box center [1401, 88] width 84 height 22
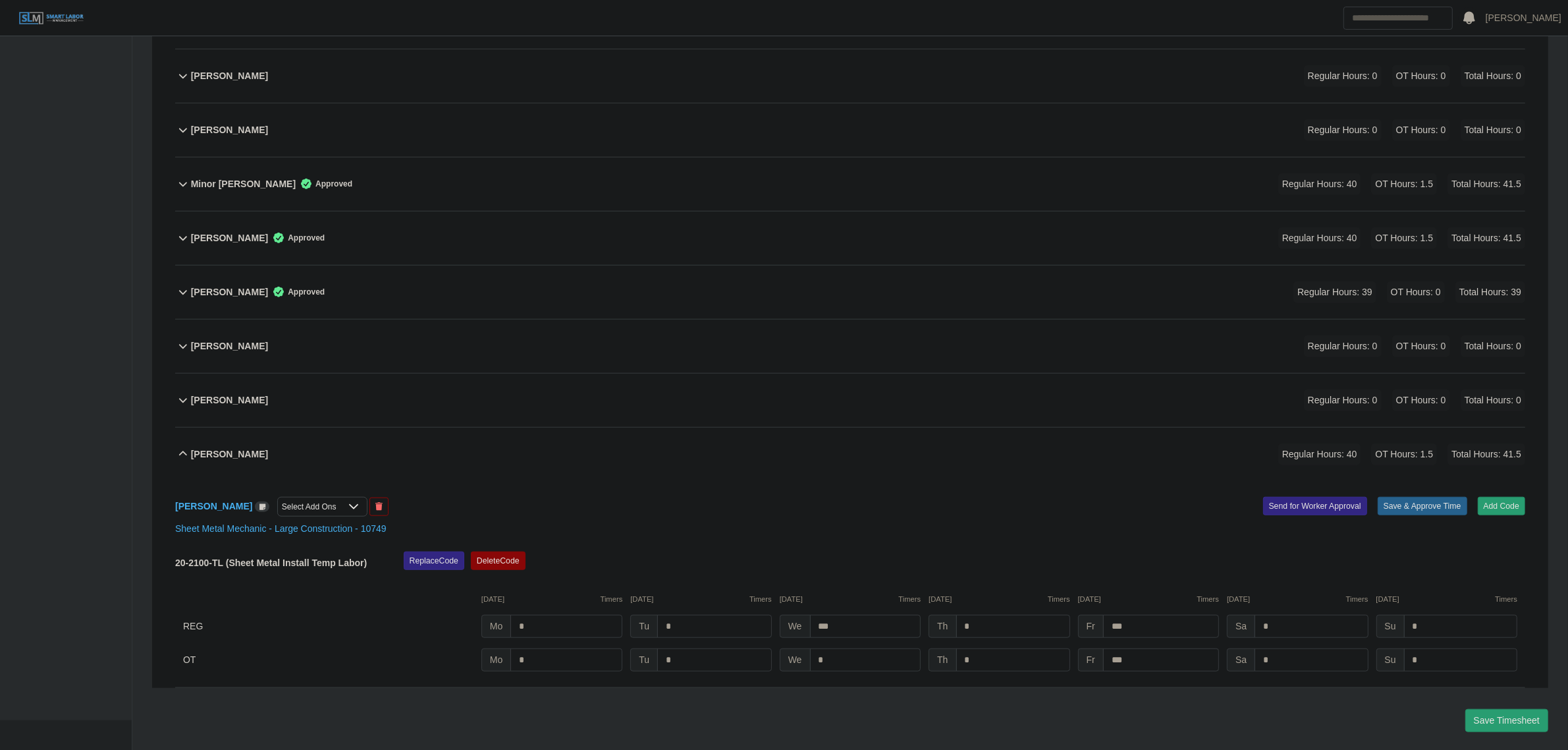
scroll to position [1505, 0]
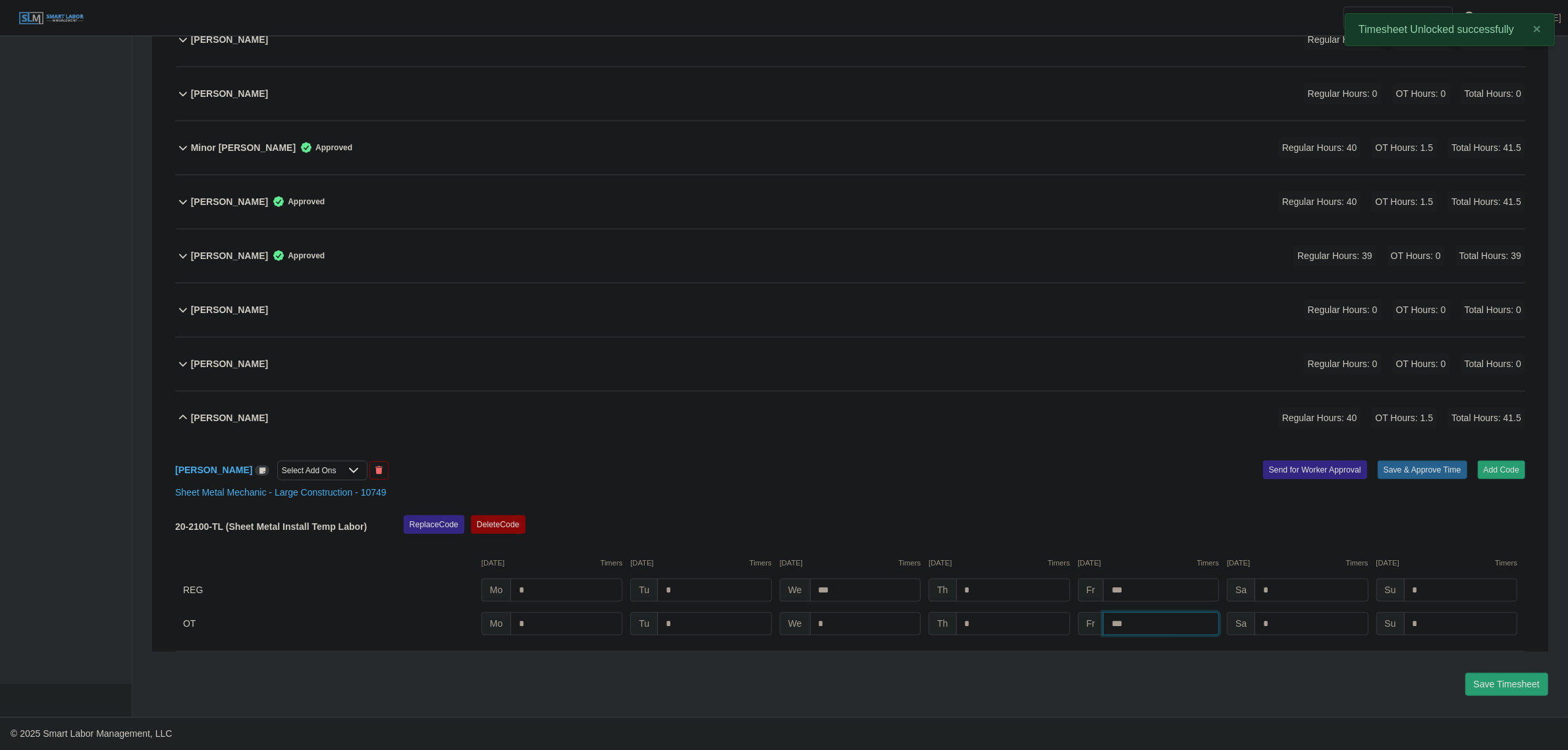
click at [1165, 624] on input "***" at bounding box center [1161, 624] width 116 height 23
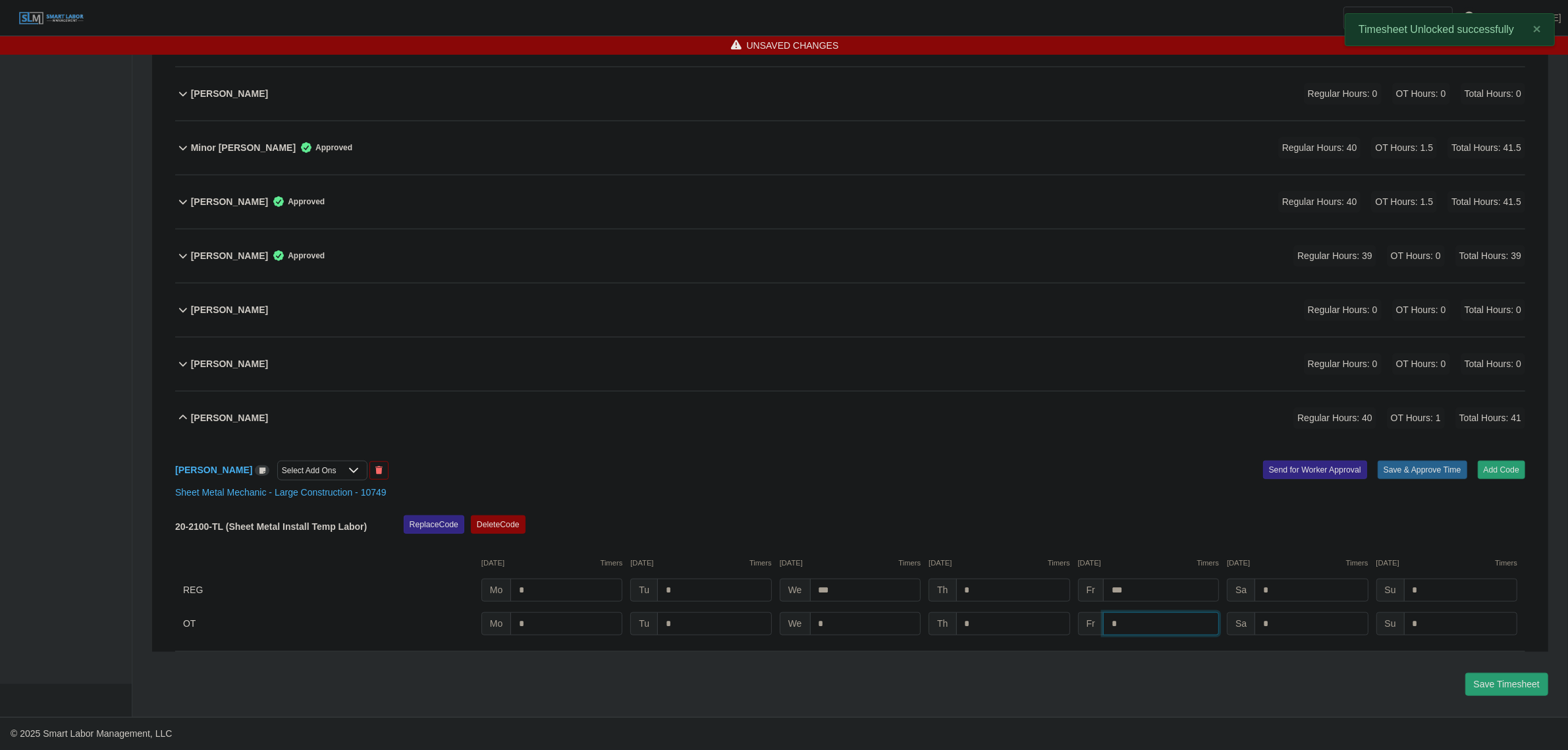
type input "*"
drag, startPoint x: 1387, startPoint y: 549, endPoint x: 1387, endPoint y: 501, distance: 48.0
click at [1388, 549] on div "09/29/2025 Timers 09/30/2025 Timers 10/01/2025 Timers 10/02/2025 Timers 10/03/2…" at bounding box center [850, 555] width 1350 height 27
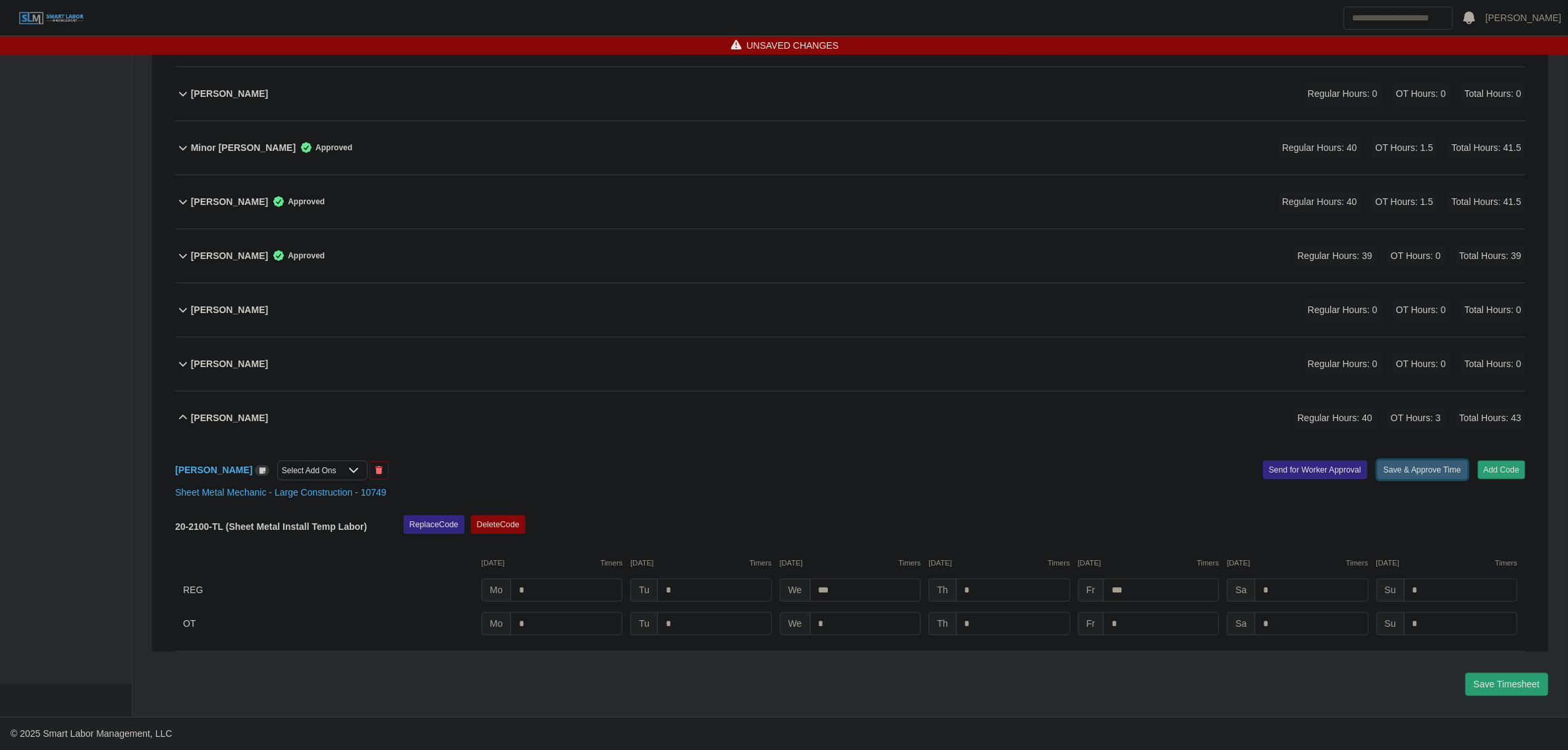
click at [1409, 473] on button "Save & Approve Time" at bounding box center [1422, 470] width 89 height 19
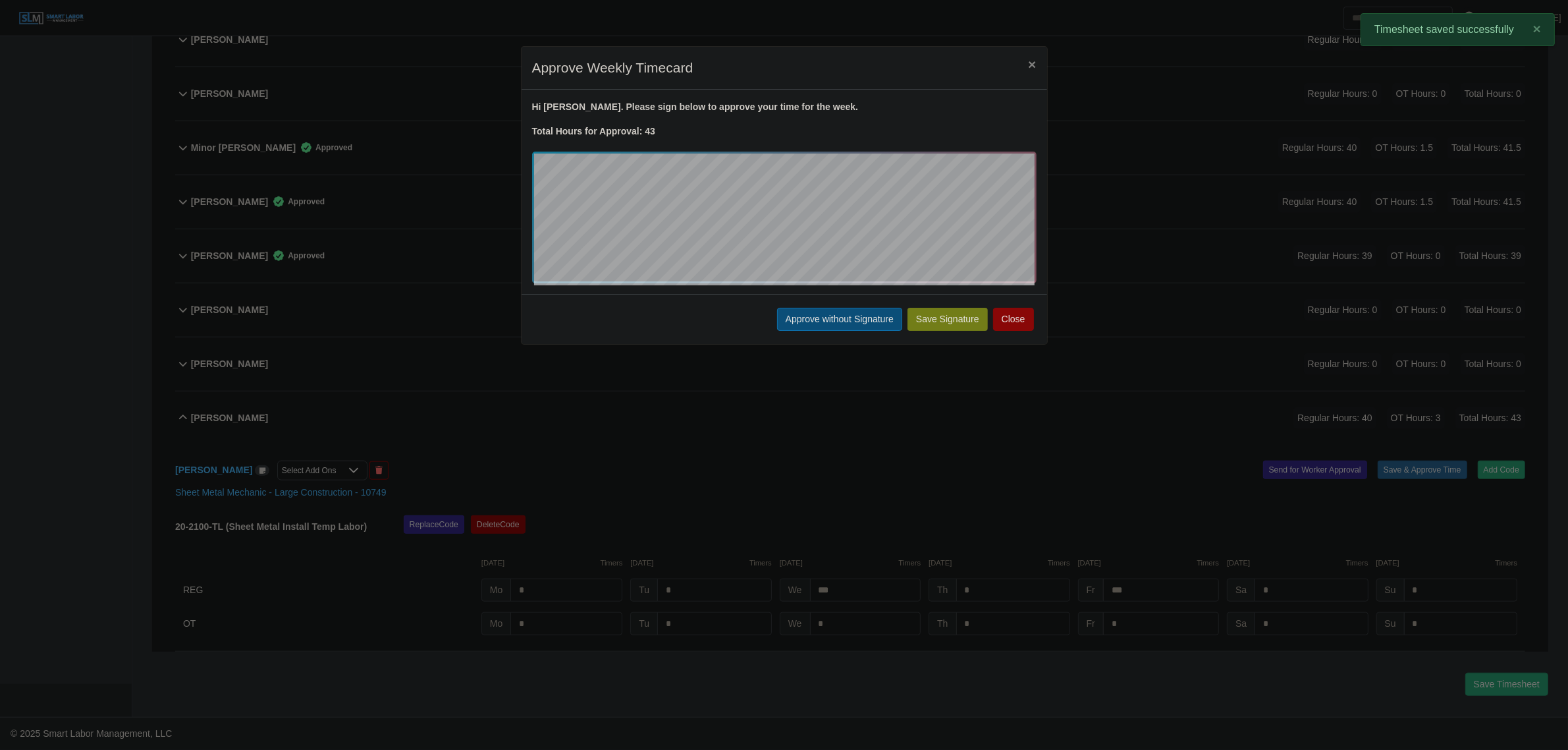
click at [825, 313] on button "Approve without Signature" at bounding box center [839, 319] width 125 height 23
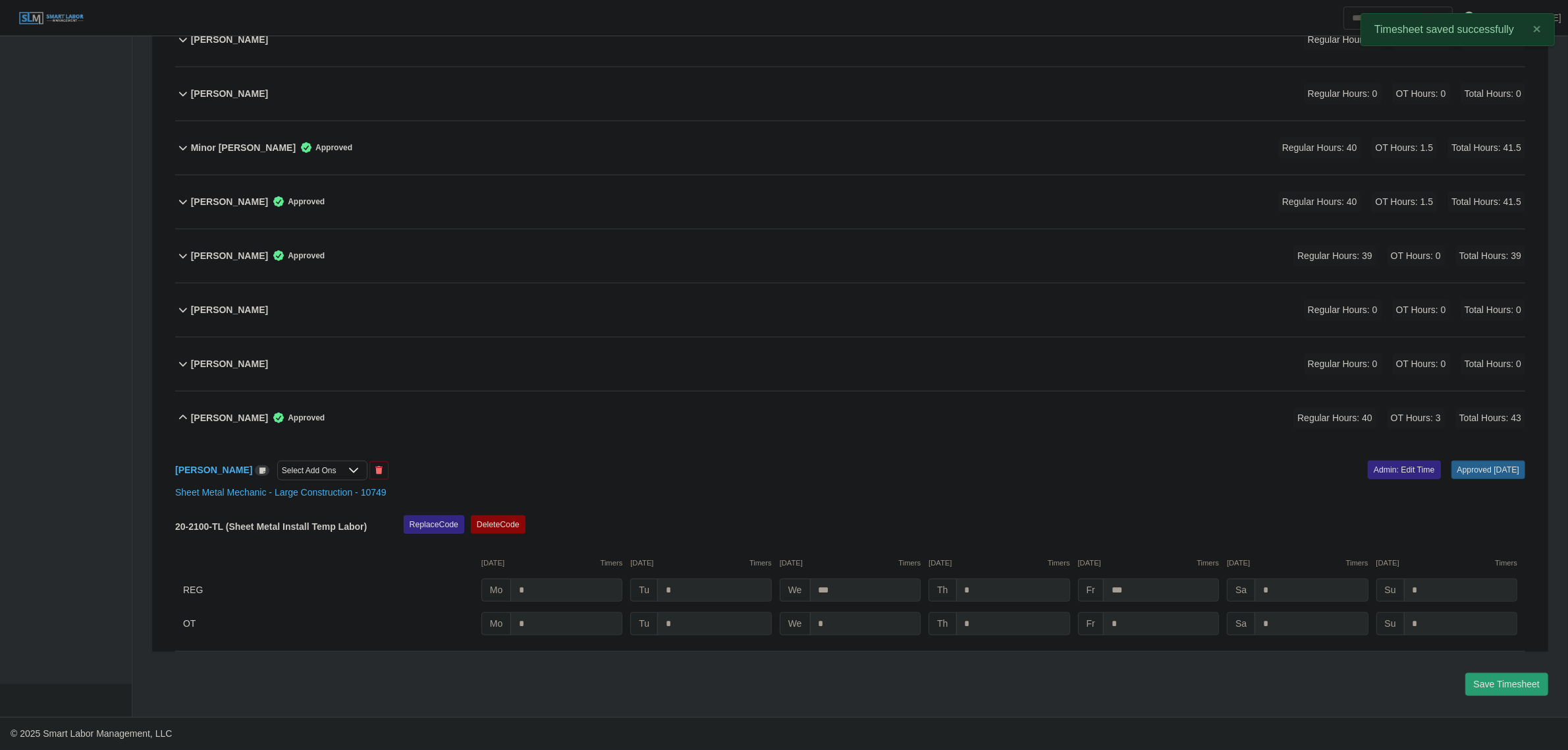
click at [524, 421] on div "Zamir Ramirez Approved Regular Hours: 40 OT Hours: 3 Total Hours: 43" at bounding box center [858, 418] width 1335 height 54
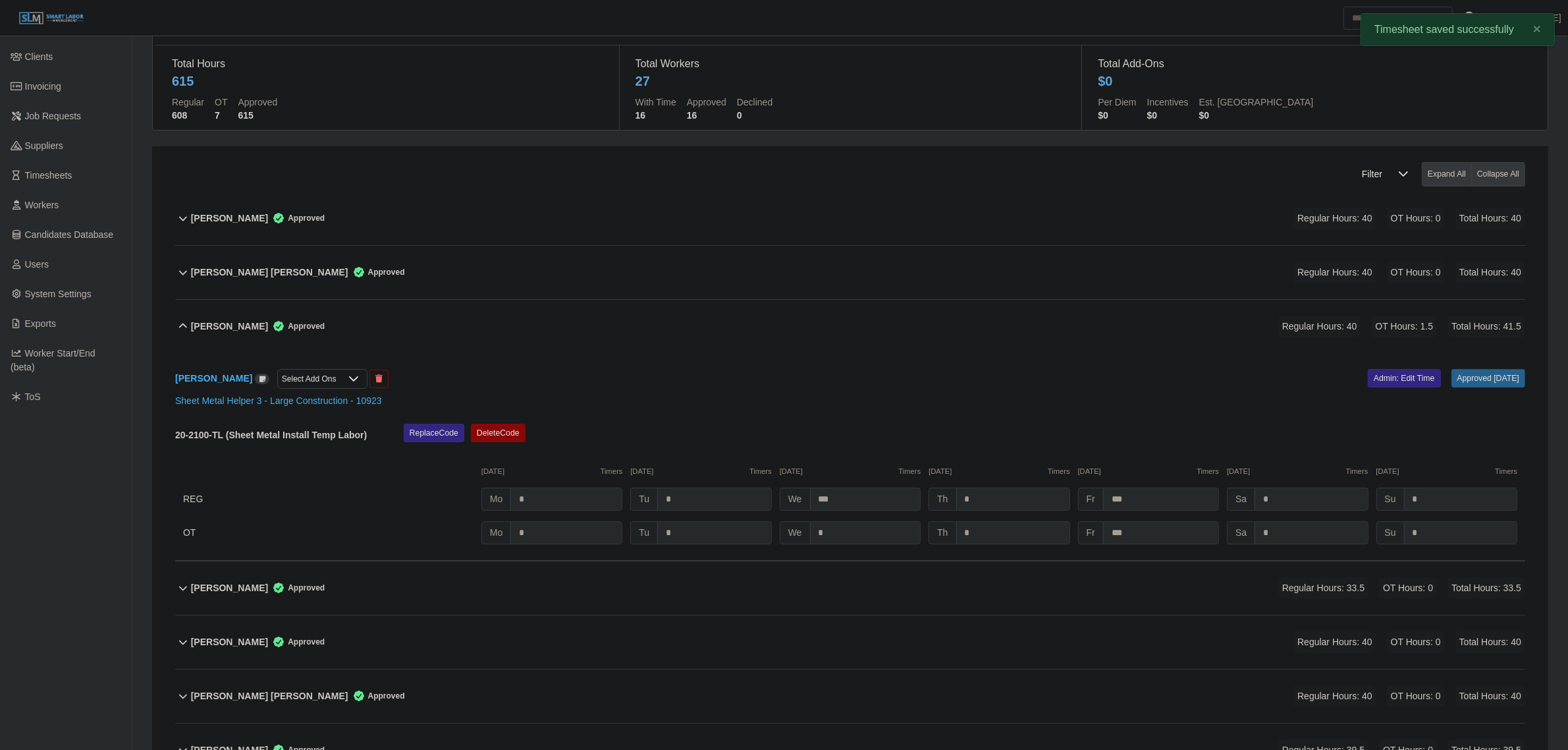
scroll to position [64, 0]
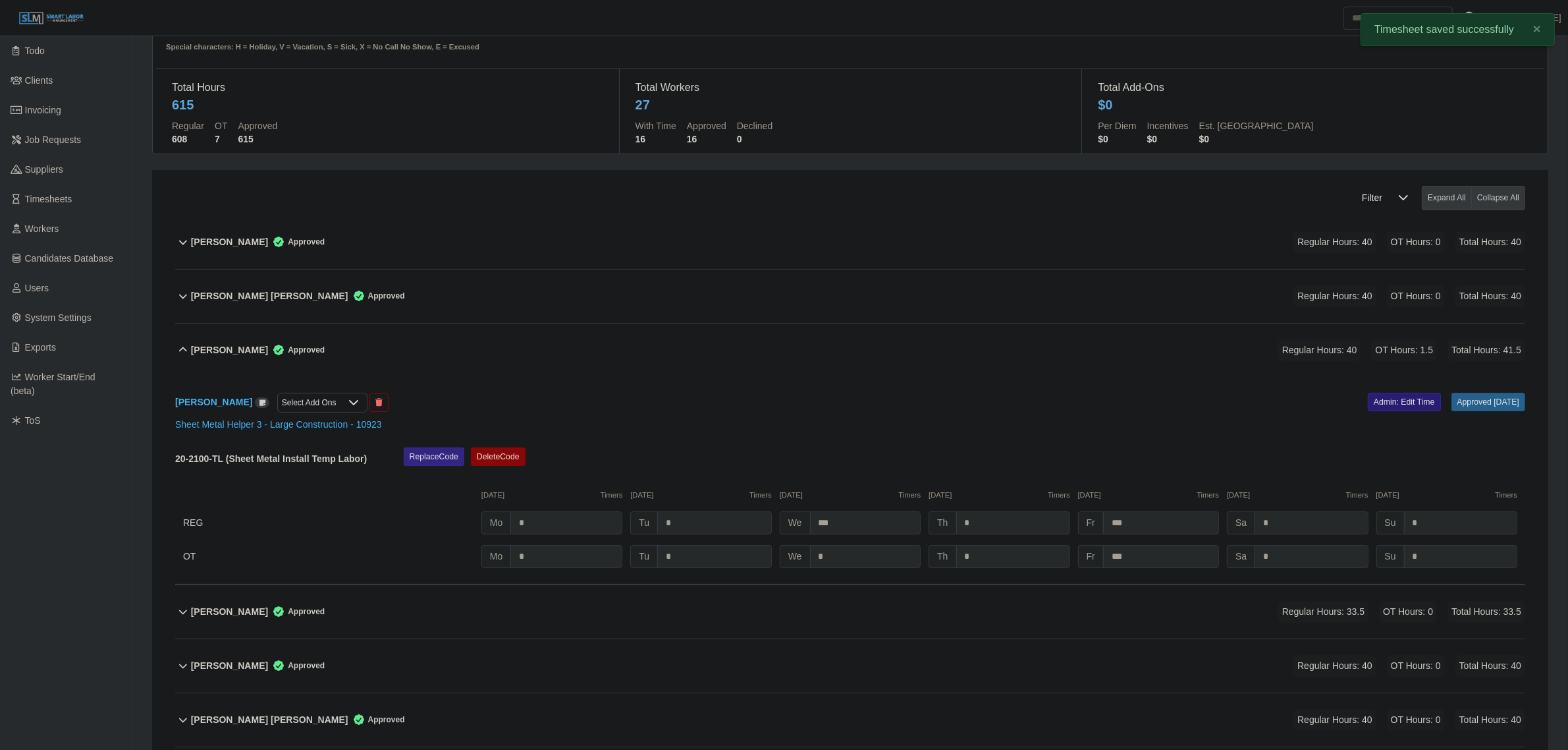
click at [1374, 406] on link "Admin: Edit Time" at bounding box center [1404, 402] width 73 height 19
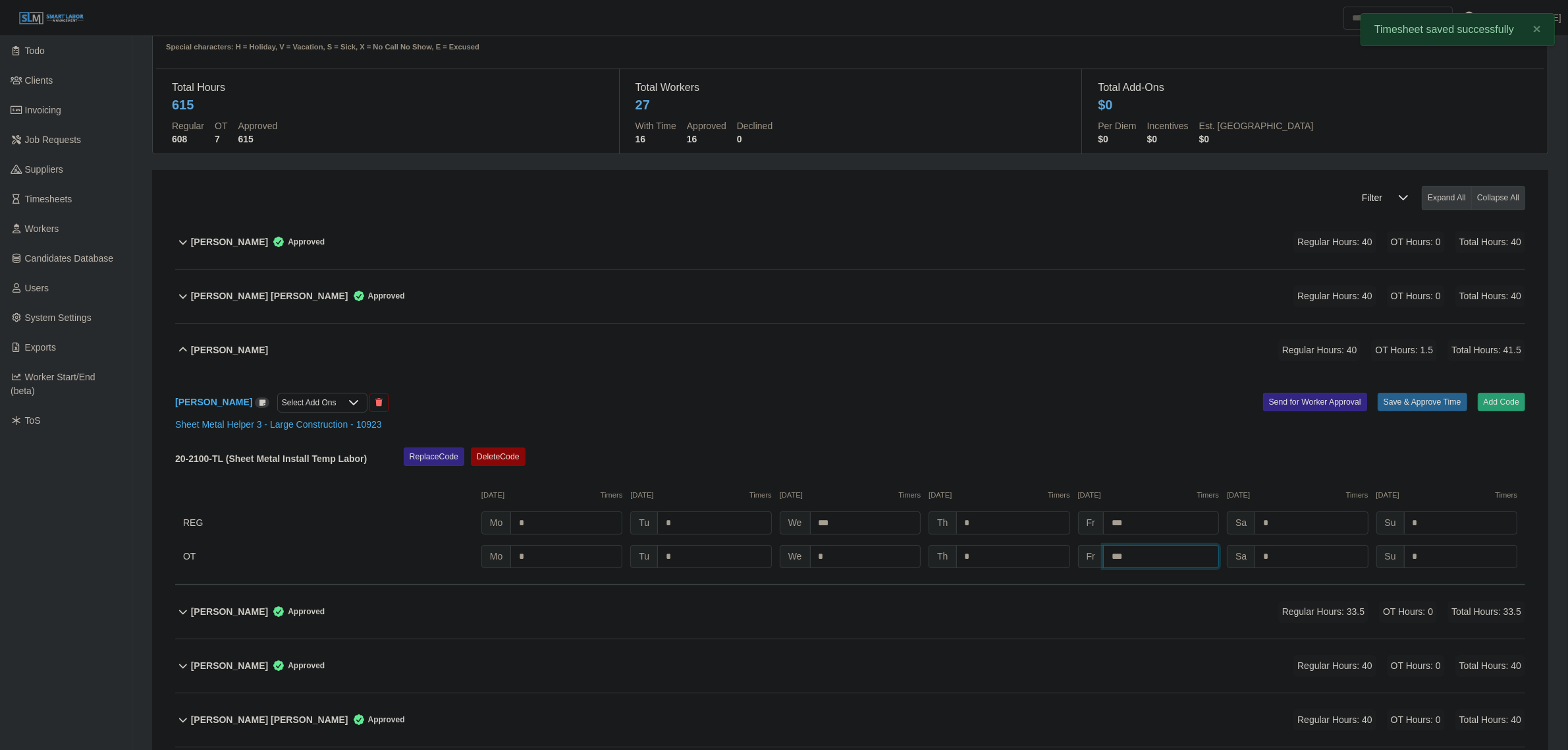
click at [1131, 564] on input "***" at bounding box center [1161, 556] width 116 height 23
type input "*"
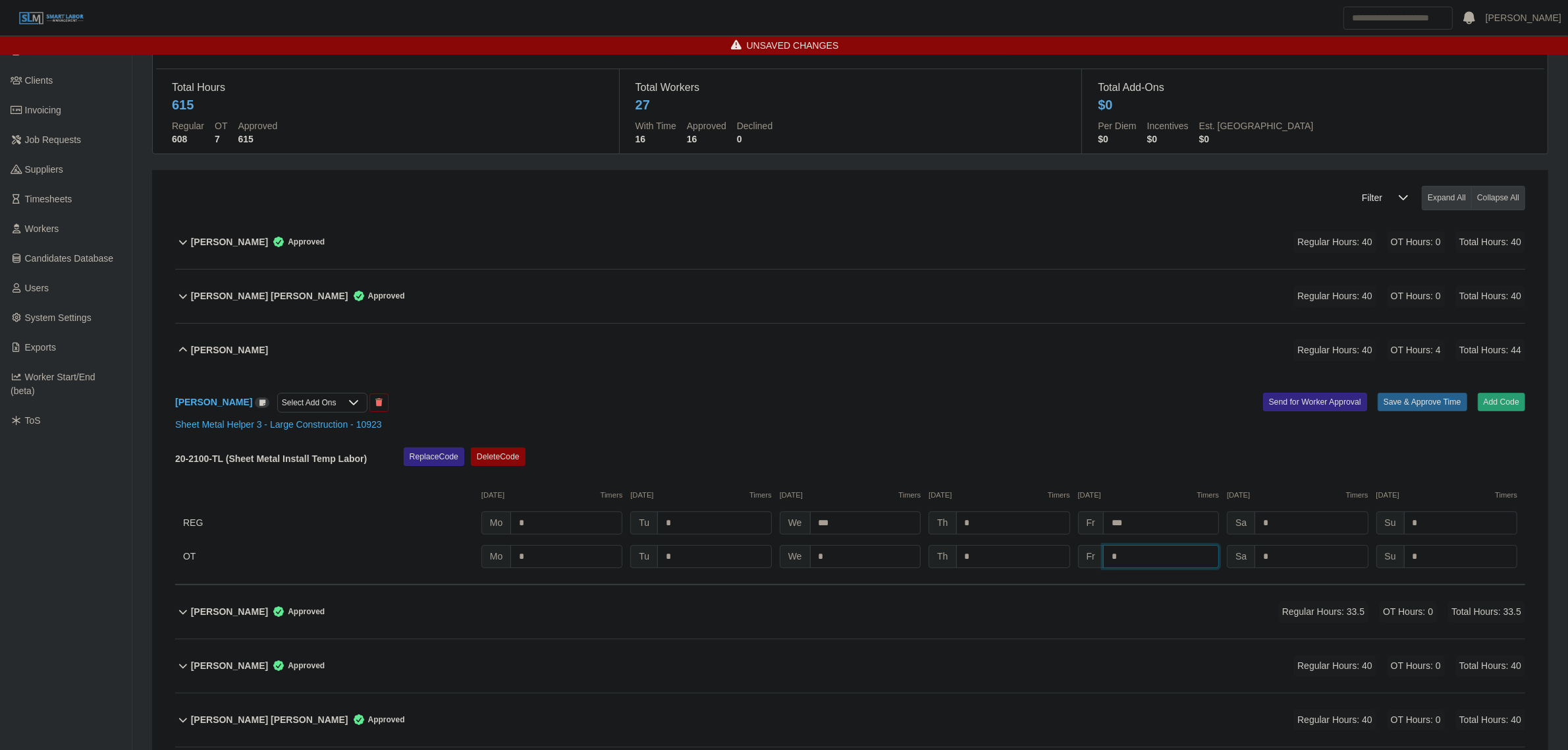
type input "*"
click at [1421, 471] on div "Replace Code Delete Code" at bounding box center [965, 460] width 1141 height 26
click at [1432, 401] on button "Save & Approve Time" at bounding box center [1422, 402] width 89 height 19
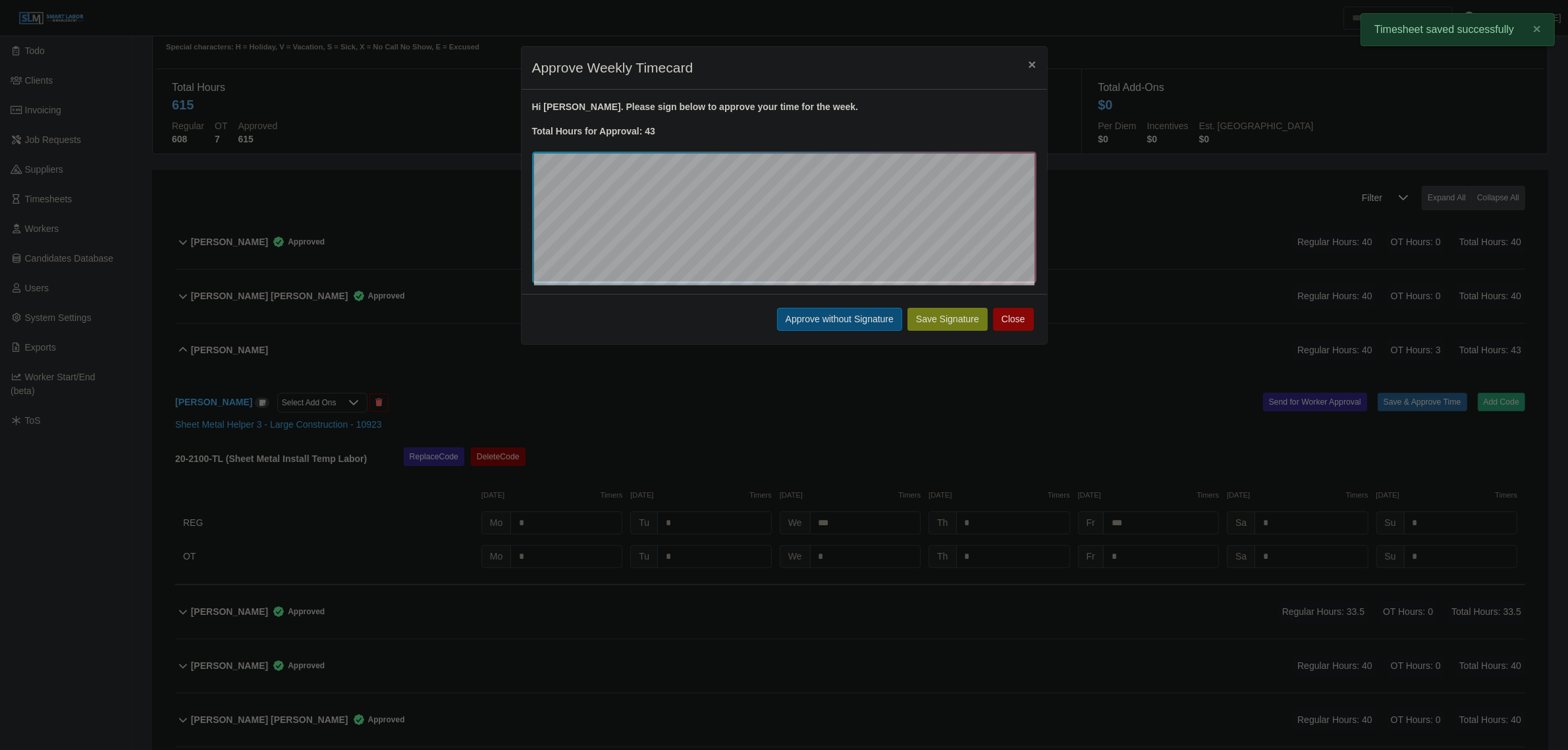
click at [822, 319] on button "Approve without Signature" at bounding box center [839, 319] width 125 height 23
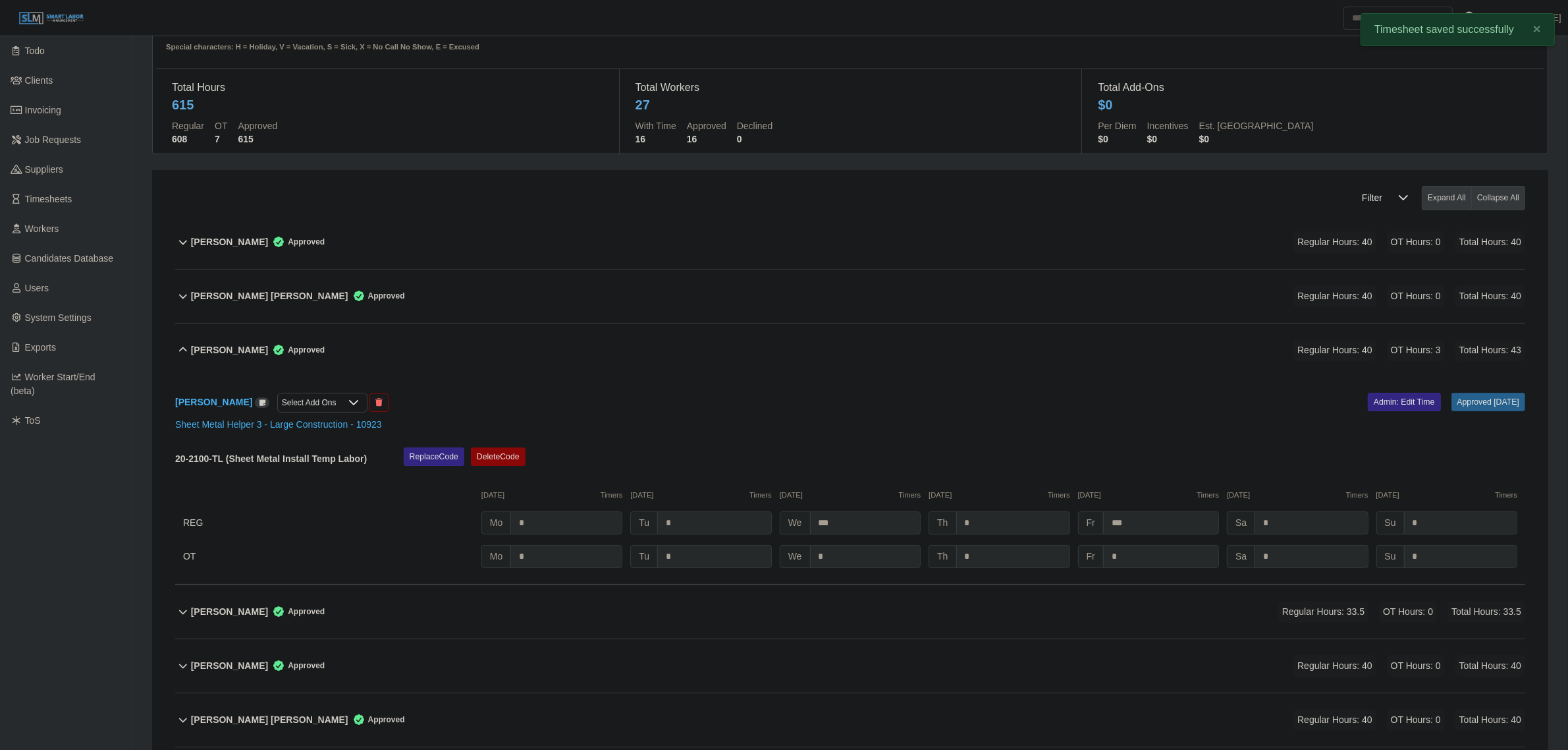
click at [371, 327] on div "Cecilia Maldonado Martinez Approved Regular Hours: 40 OT Hours: 3 Total Hours: …" at bounding box center [858, 350] width 1335 height 54
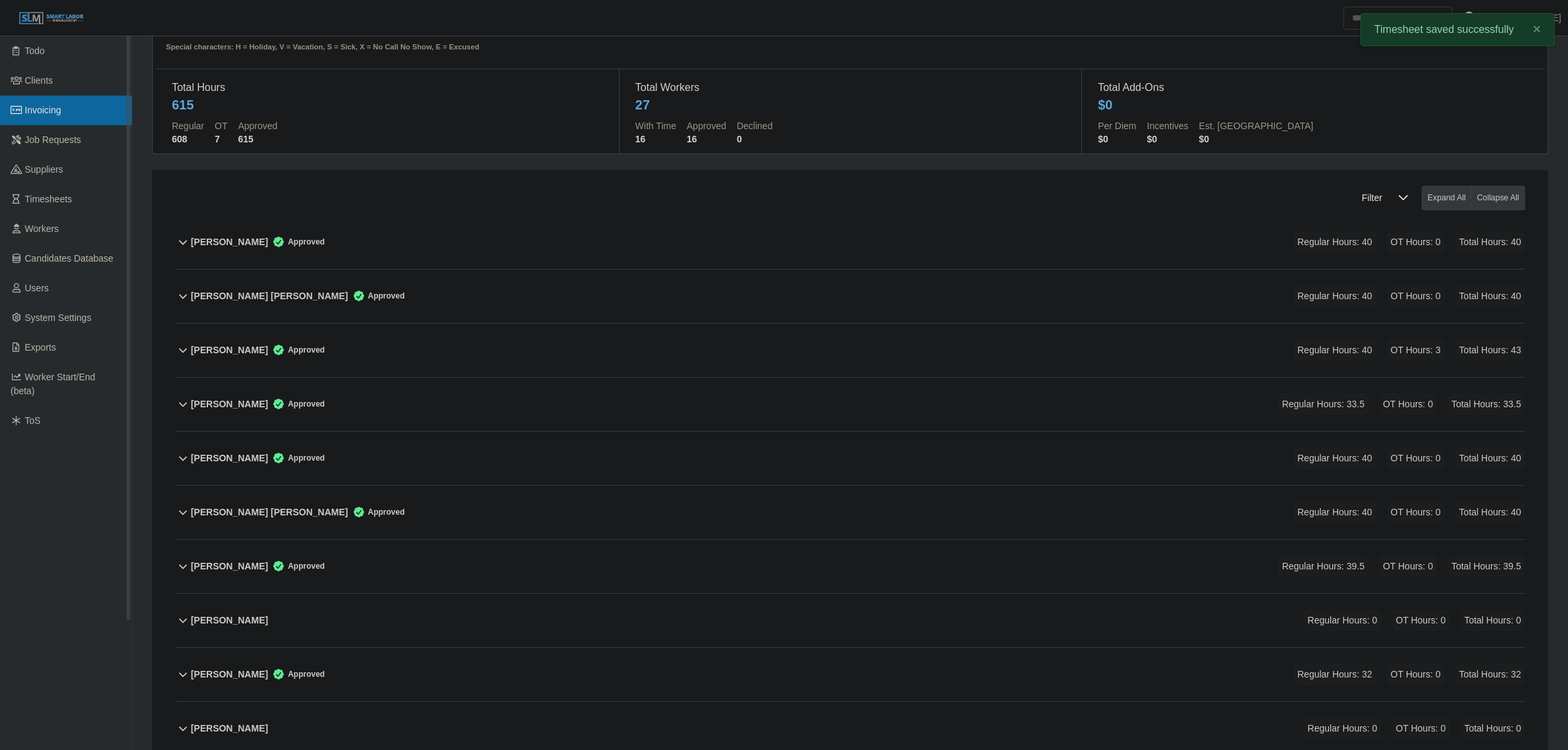
click at [64, 109] on link "Invoicing" at bounding box center [66, 111] width 131 height 30
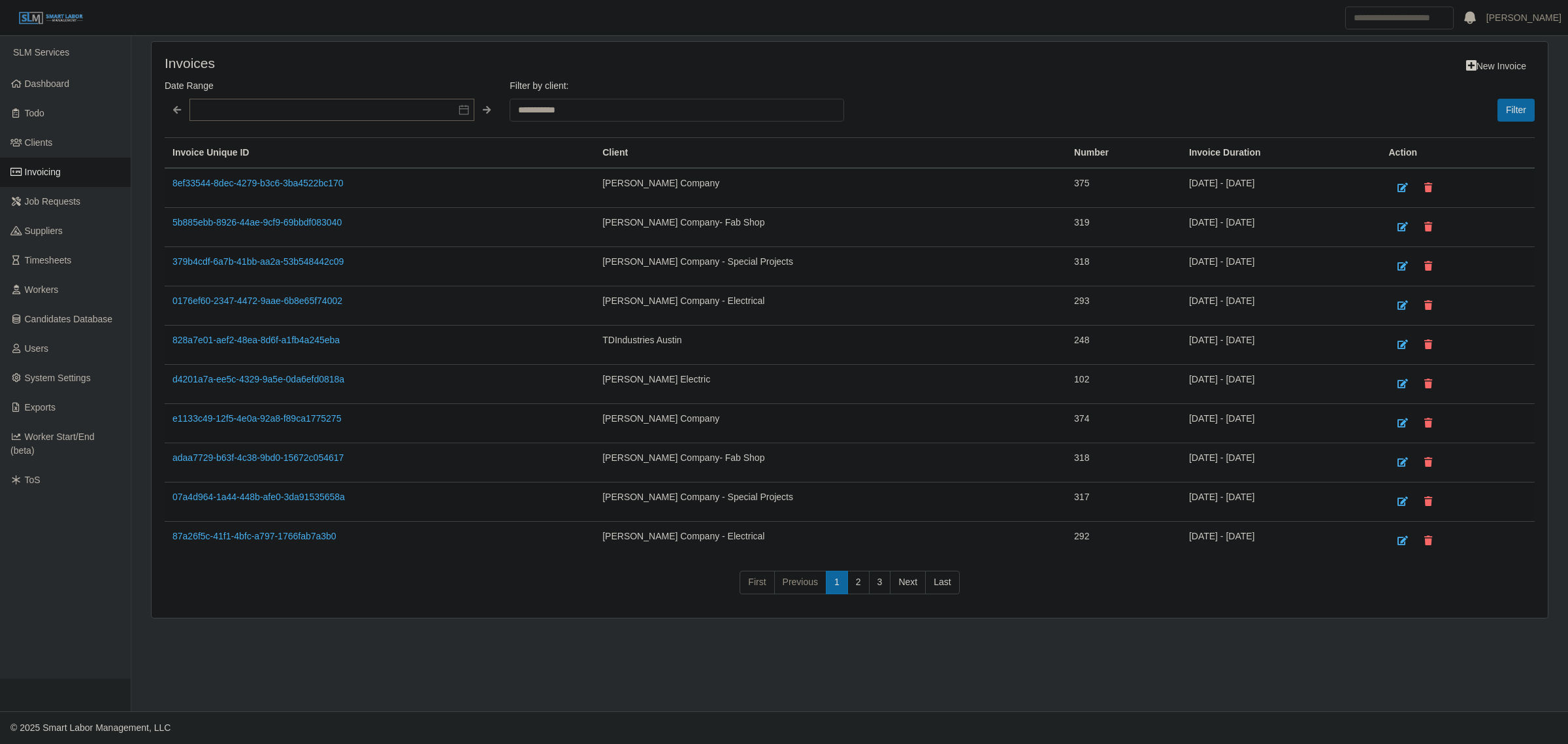
click at [301, 167] on th "Invoice Unique ID" at bounding box center [379, 153] width 430 height 30
click at [288, 185] on link "8ef33544-8dec-4279-b3c6-3ba4522bc170" at bounding box center [258, 183] width 171 height 11
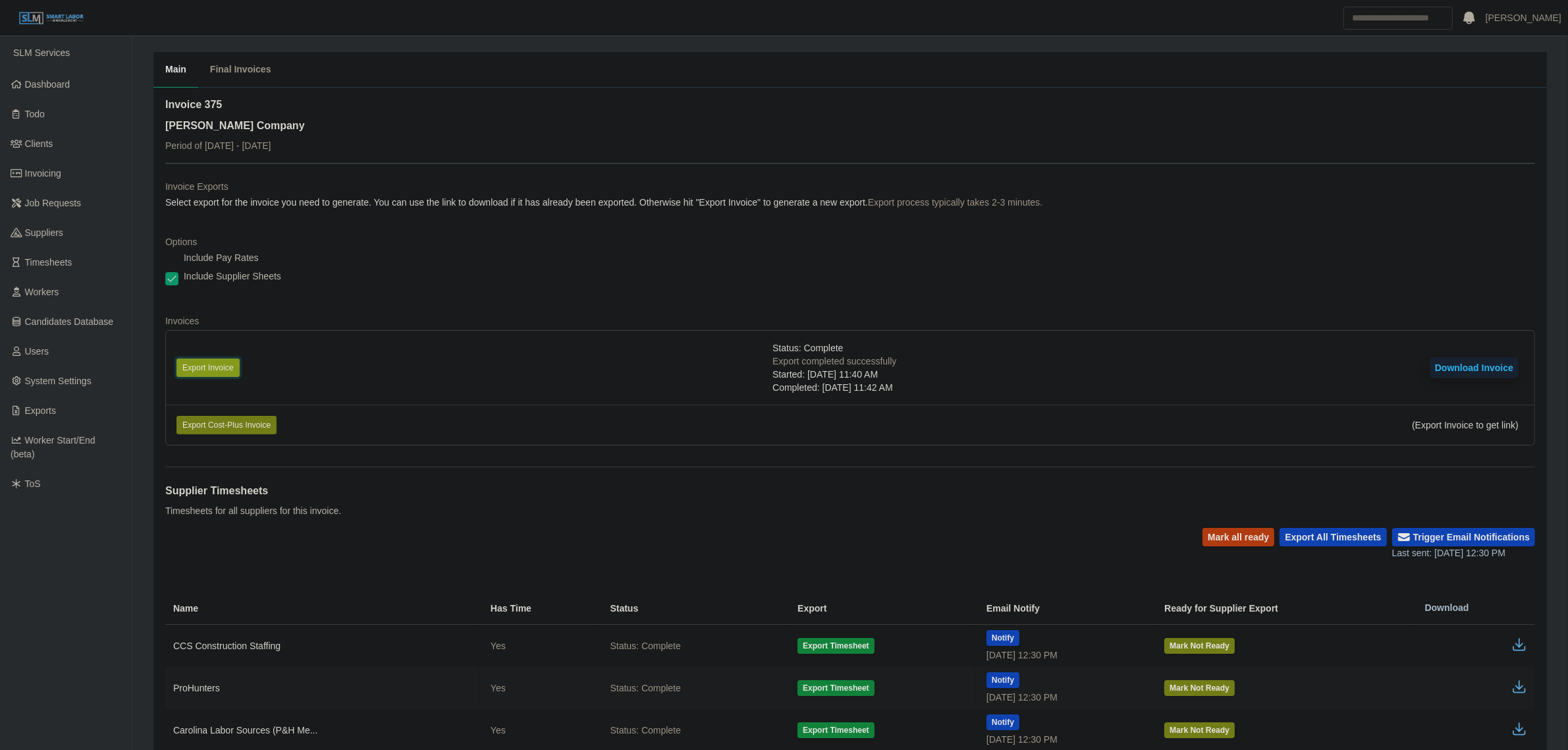
click at [211, 364] on button "Export Invoice" at bounding box center [208, 368] width 64 height 19
click at [1077, 256] on div "Include Pay Rates" at bounding box center [850, 260] width 1370 height 19
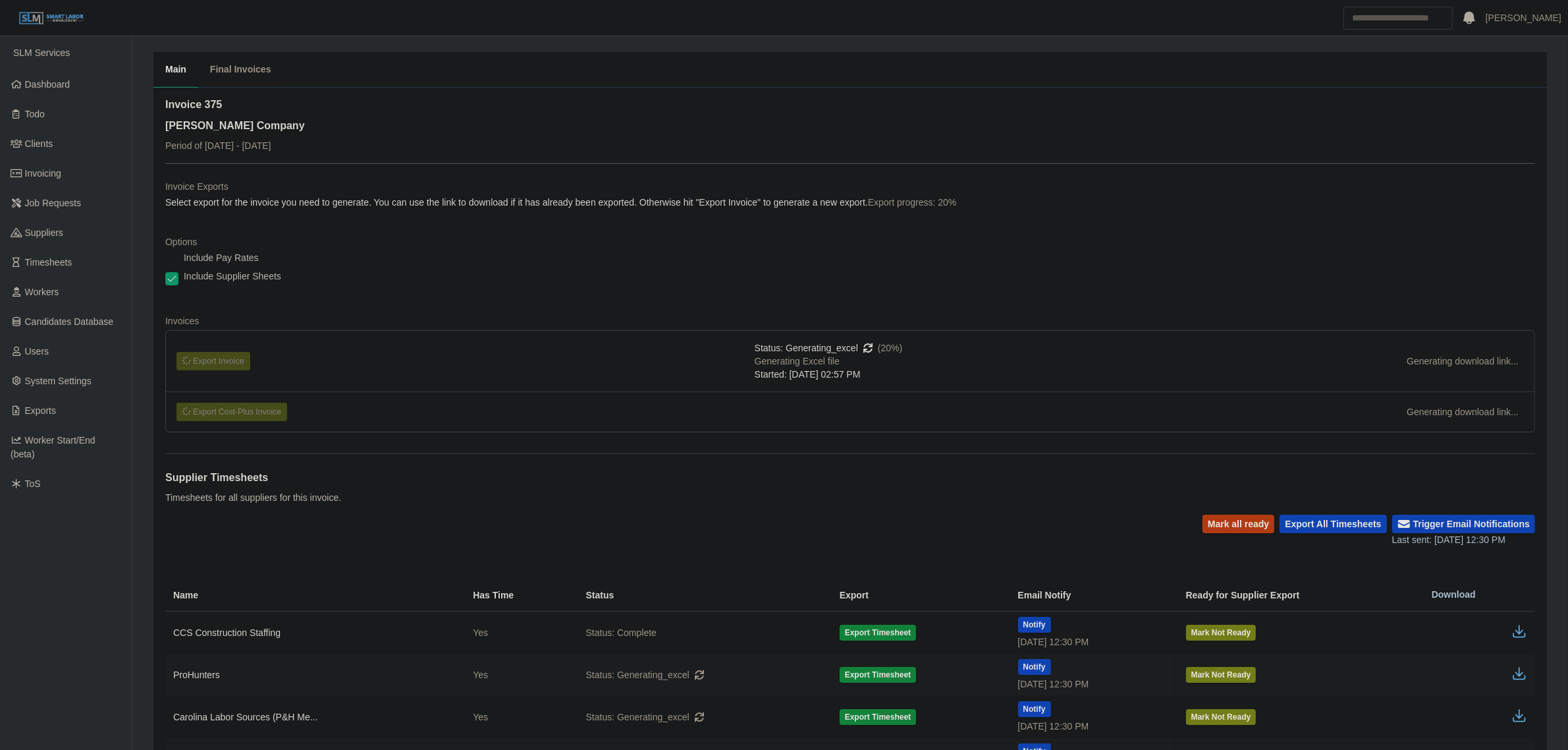
scroll to position [289, 0]
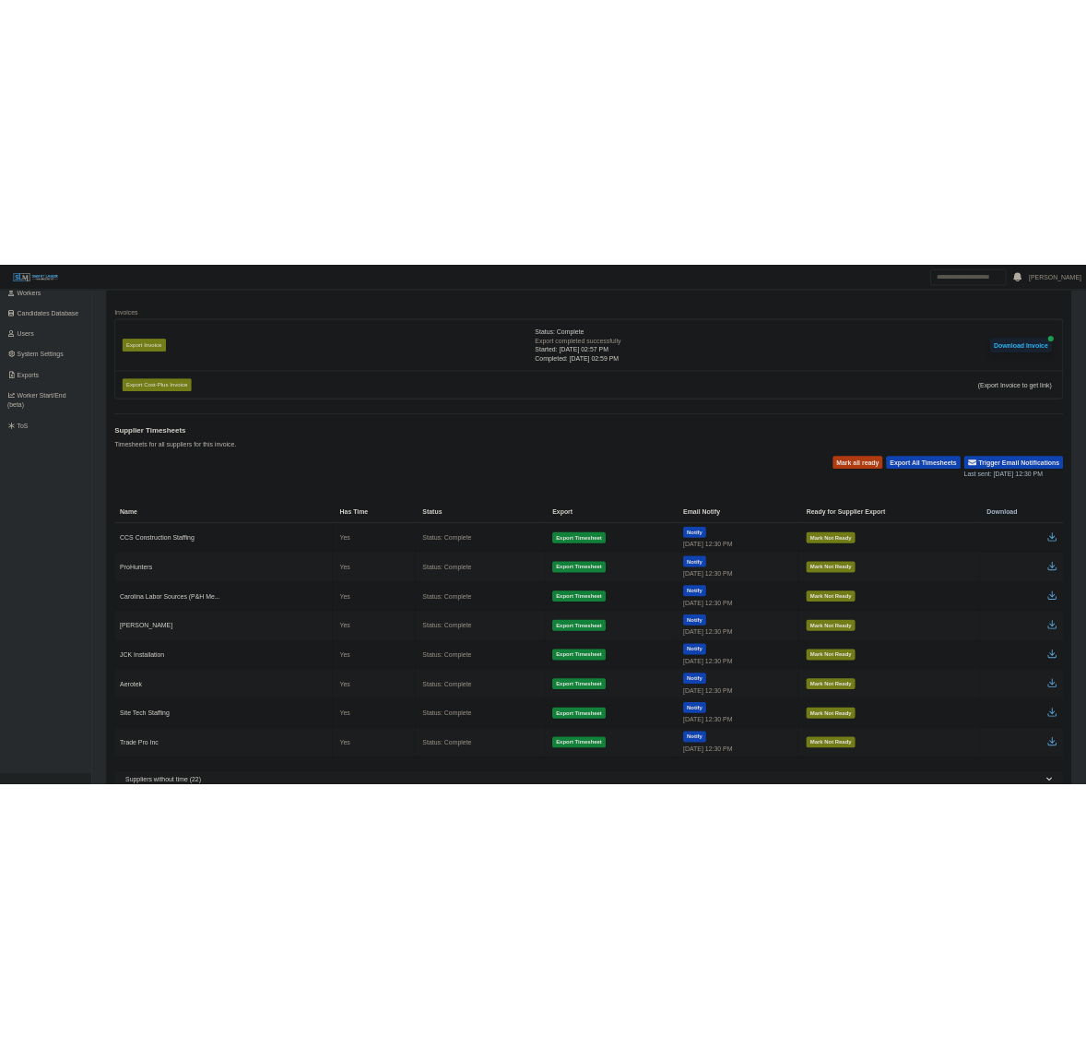
scroll to position [422, 0]
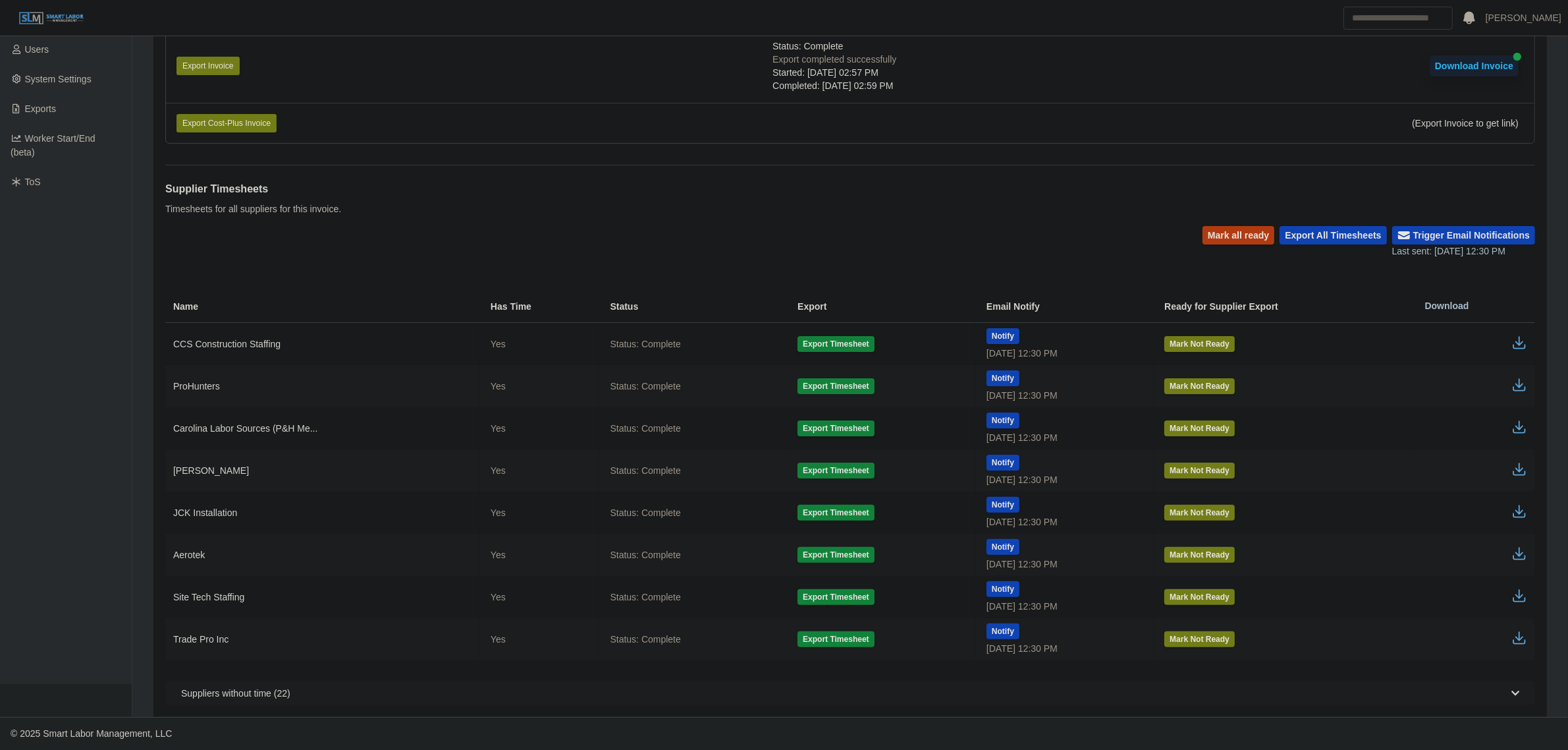
click at [1525, 387] on icon "button" at bounding box center [1519, 388] width 13 height 4
